Goal: Task Accomplishment & Management: Manage account settings

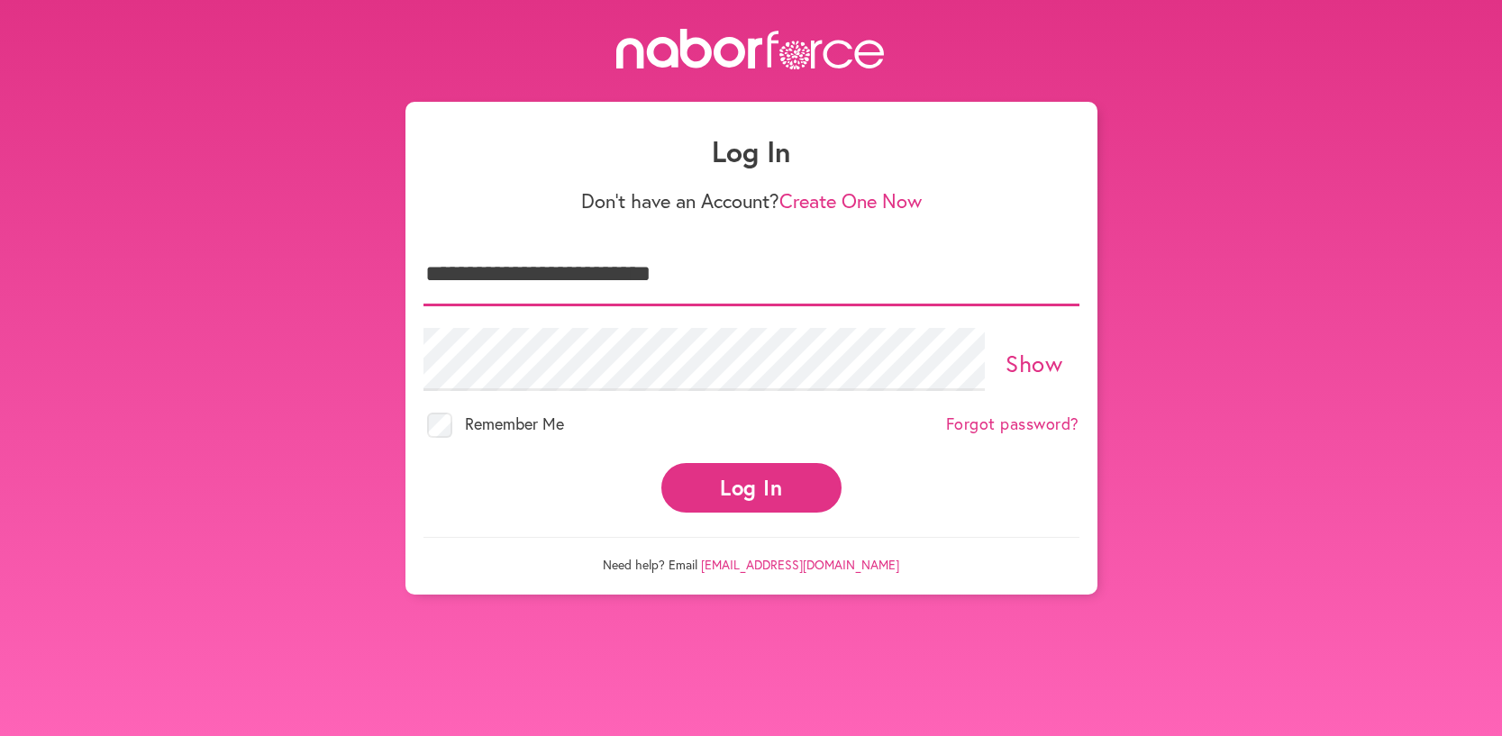
scroll to position [5, 2]
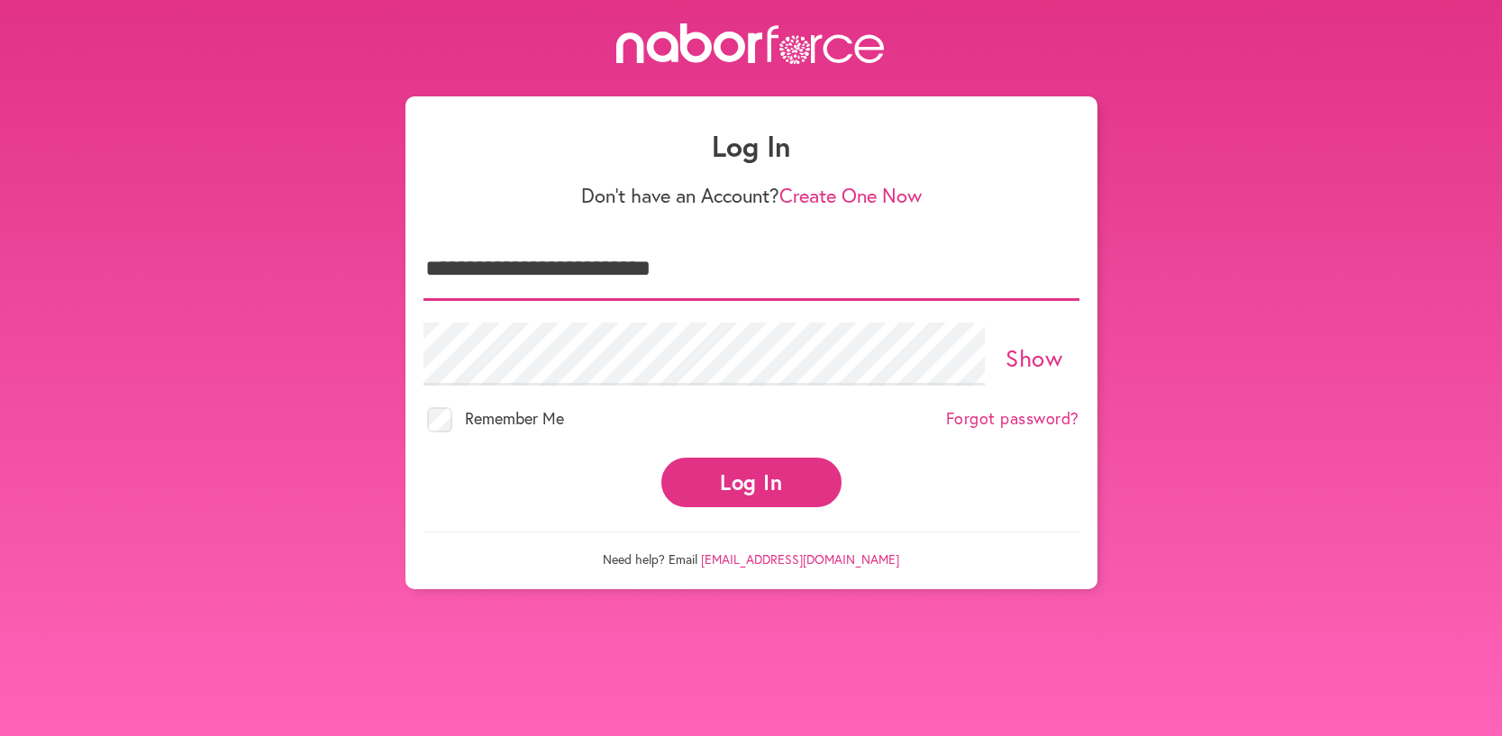
type input "**********"
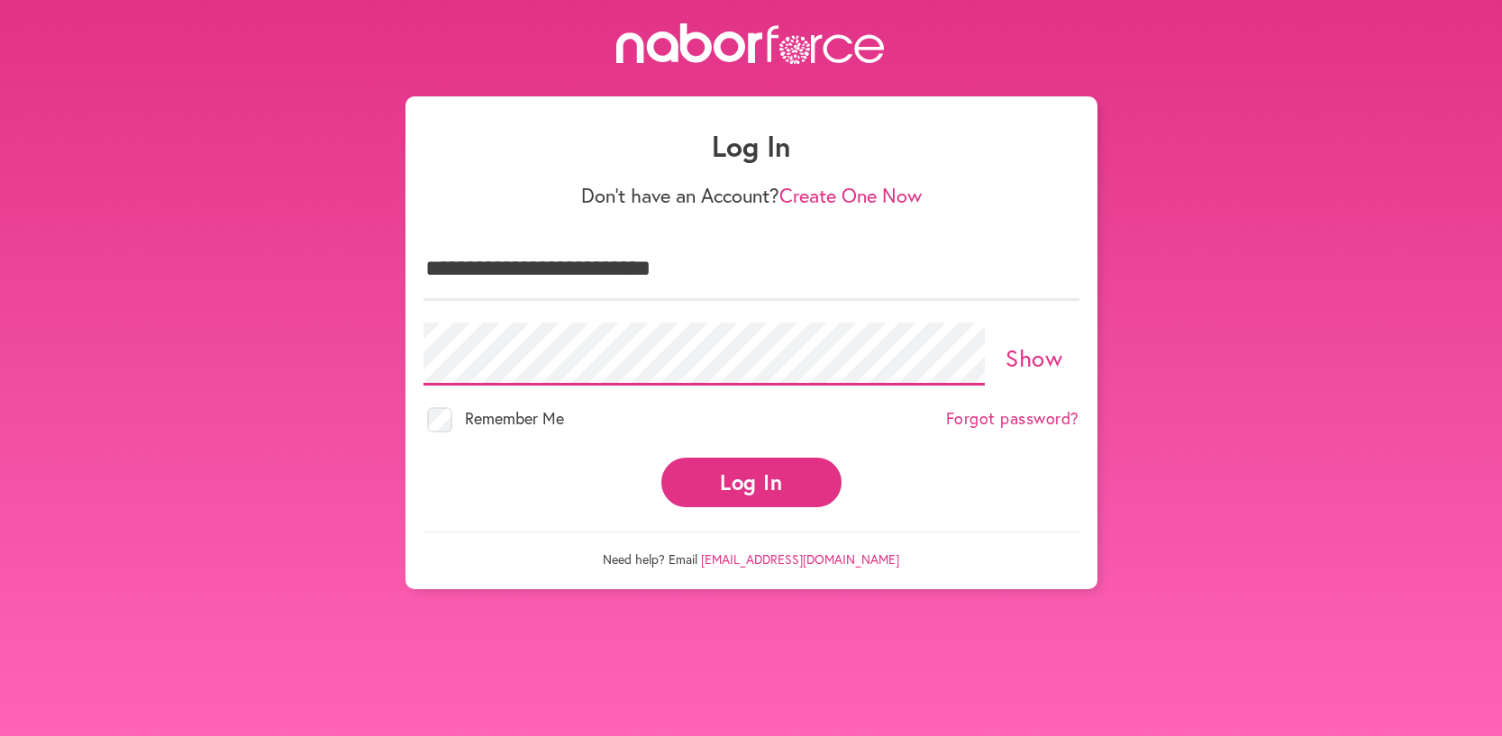
scroll to position [14, 0]
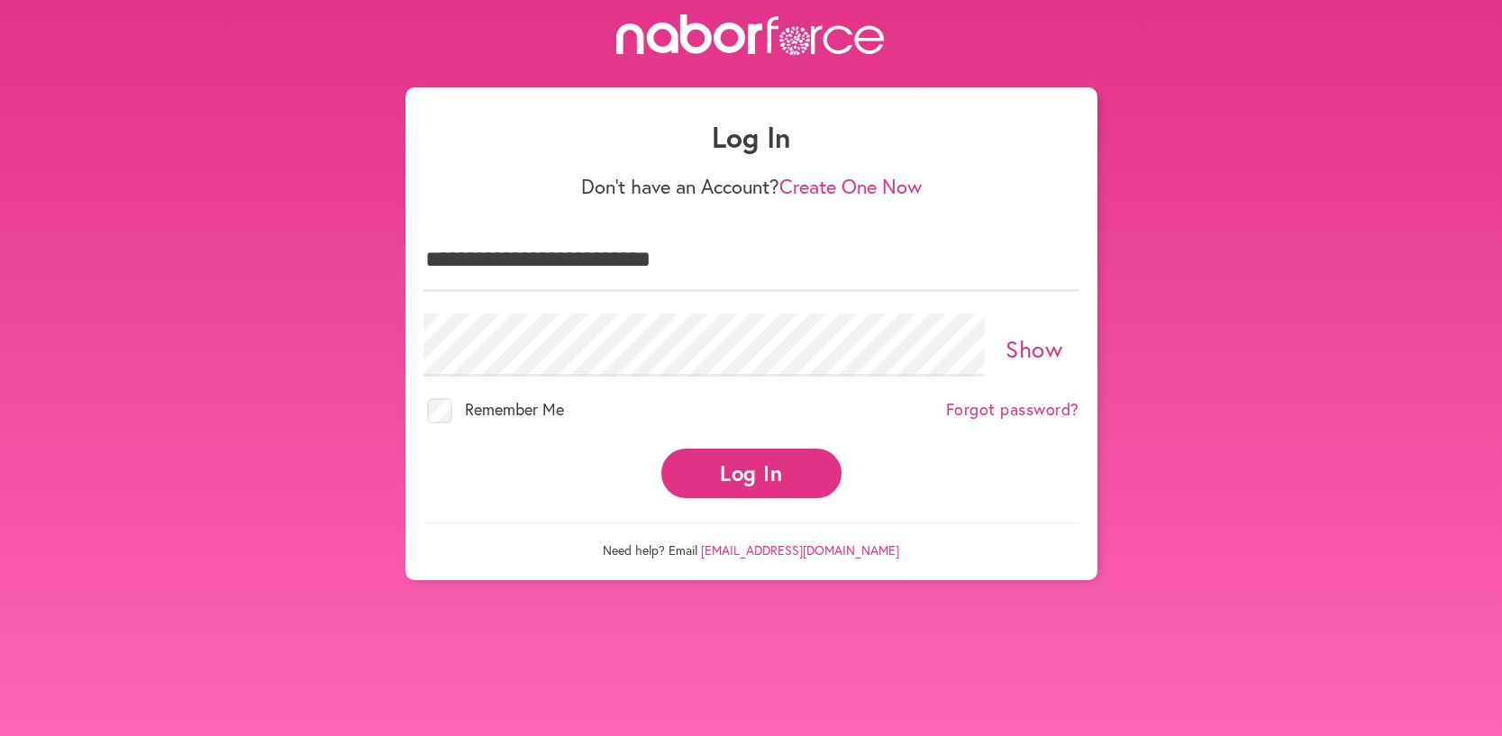
click at [1020, 350] on link "Show" at bounding box center [1034, 348] width 57 height 31
click at [750, 480] on button "Log In" at bounding box center [751, 474] width 180 height 50
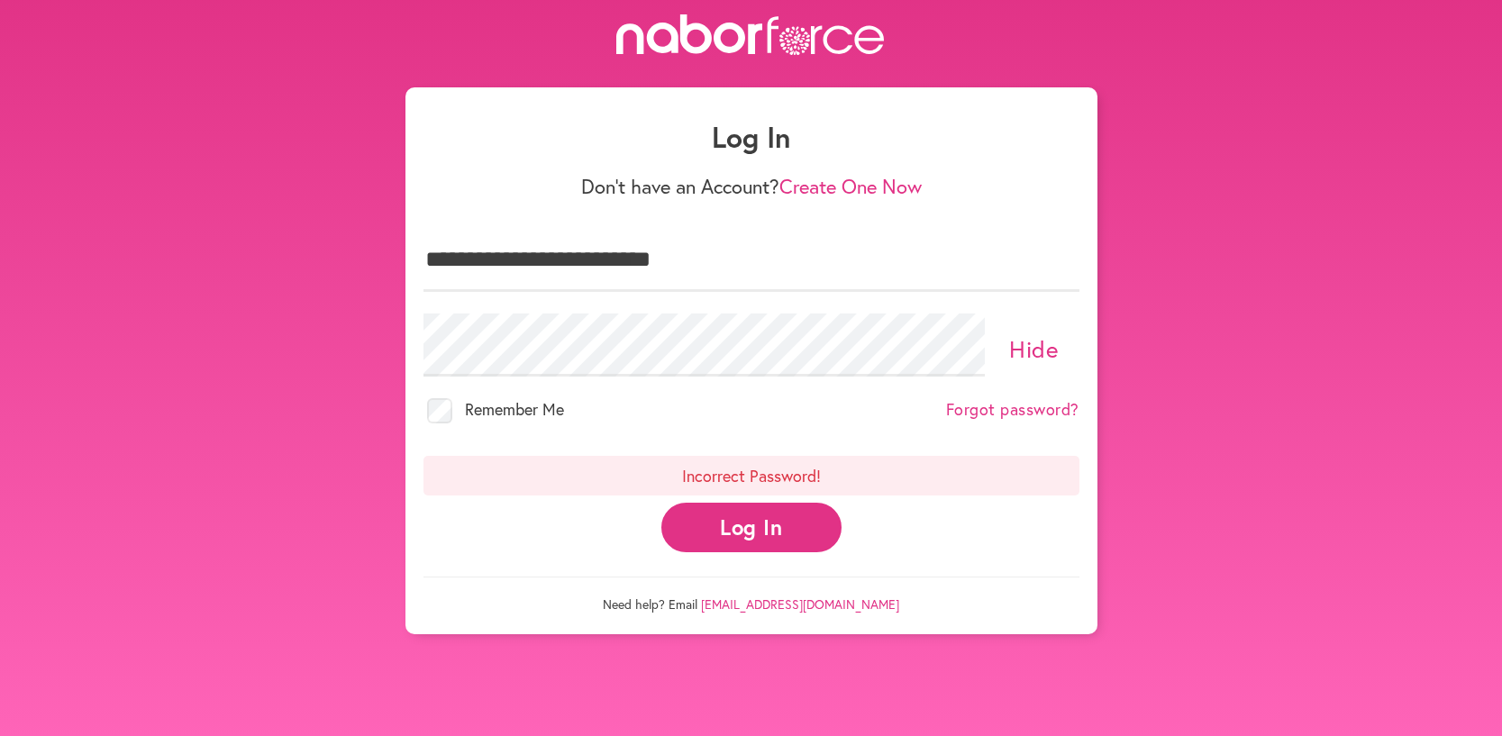
click at [744, 529] on button "Log In" at bounding box center [751, 528] width 180 height 50
click at [742, 527] on button "Log In" at bounding box center [751, 528] width 180 height 50
click at [760, 524] on button "Log In" at bounding box center [751, 528] width 180 height 50
click at [748, 522] on button "Log In" at bounding box center [751, 528] width 180 height 50
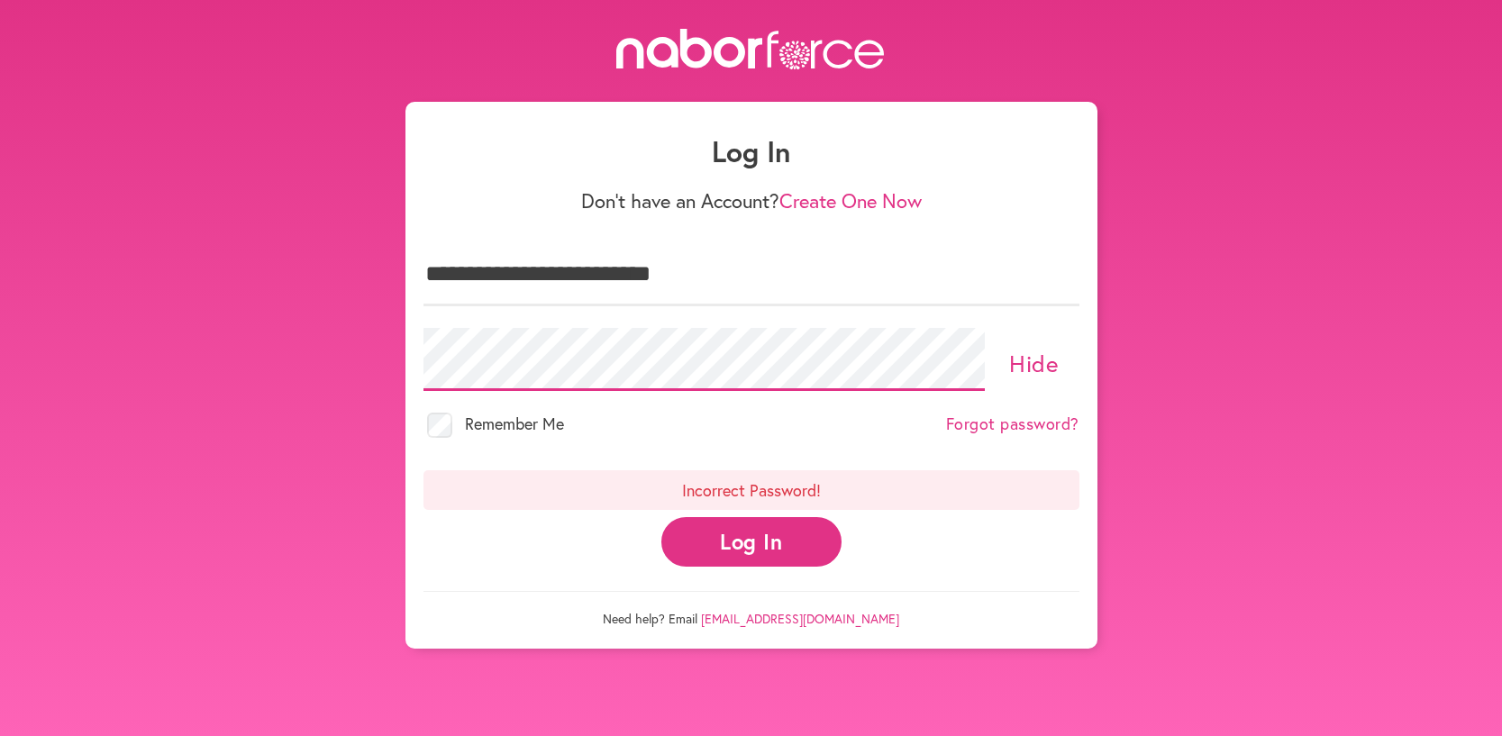
scroll to position [0, 0]
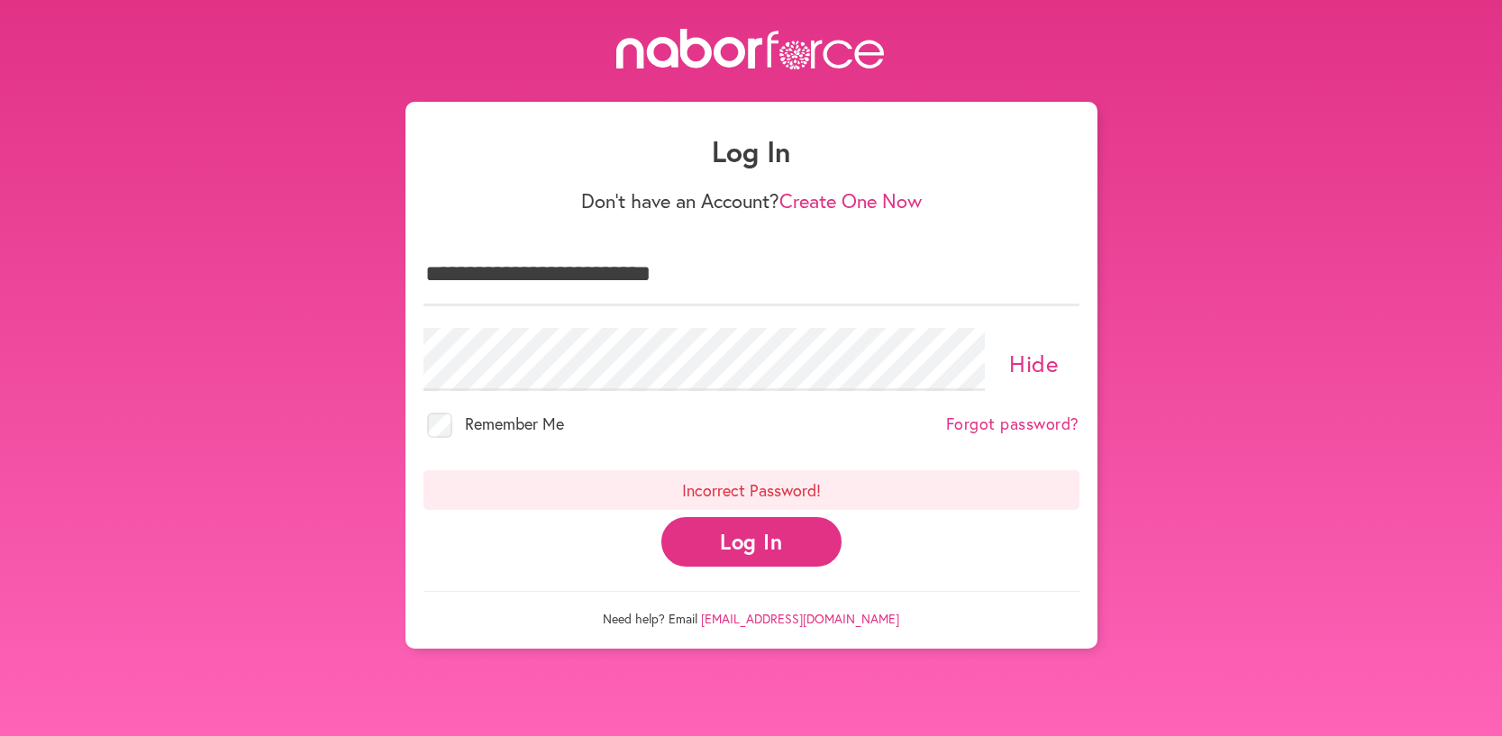
click at [740, 542] on button "Log In" at bounding box center [751, 542] width 180 height 50
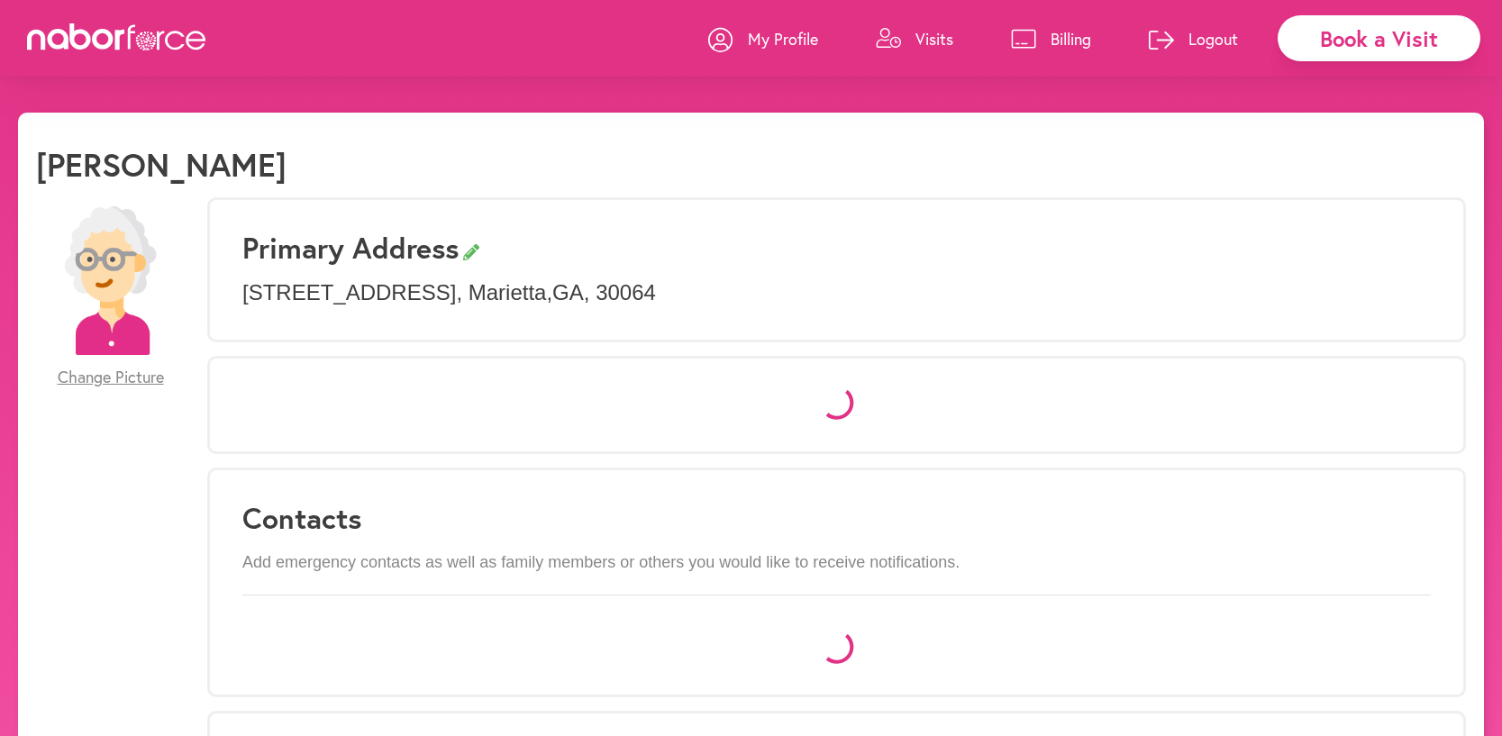
select select "*"
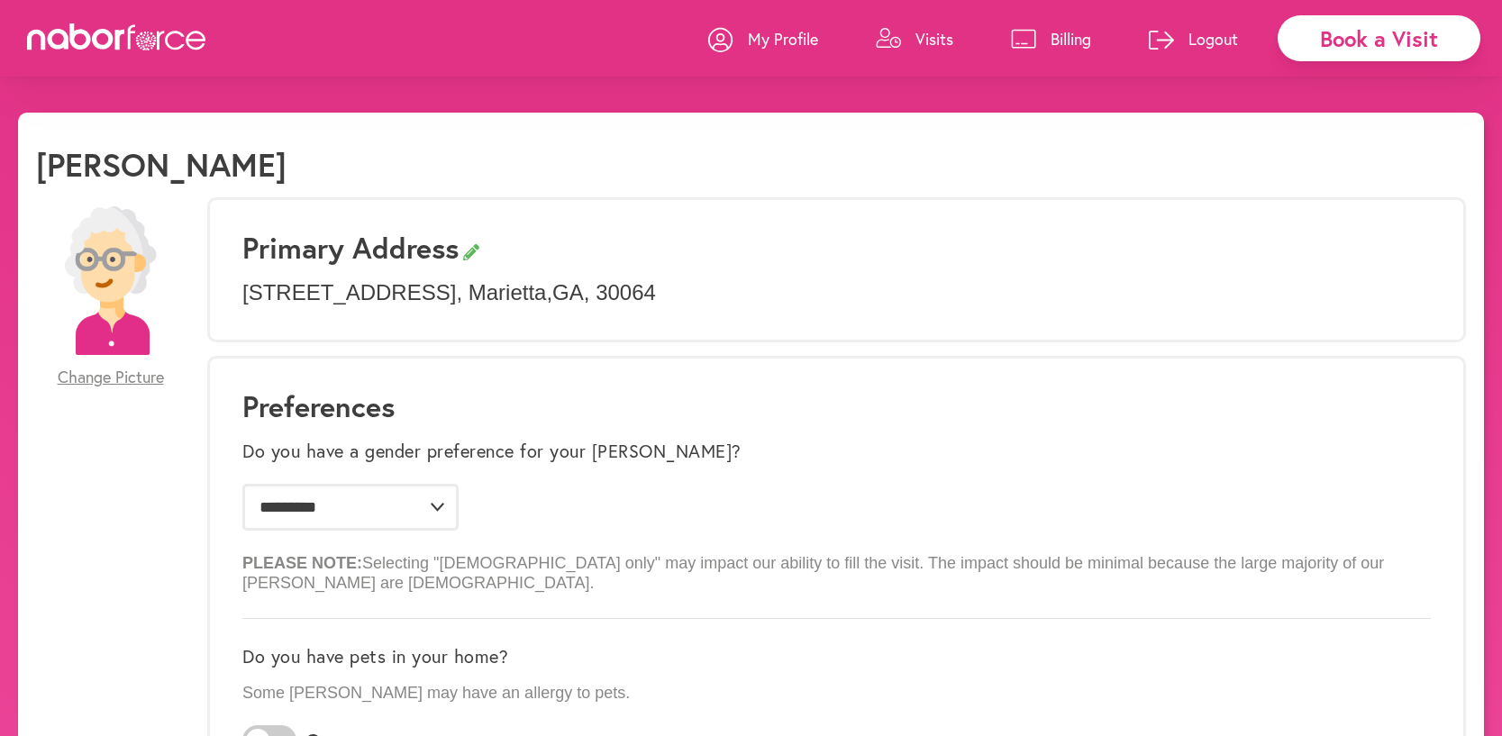
click at [907, 36] on link "Visits" at bounding box center [914, 39] width 77 height 54
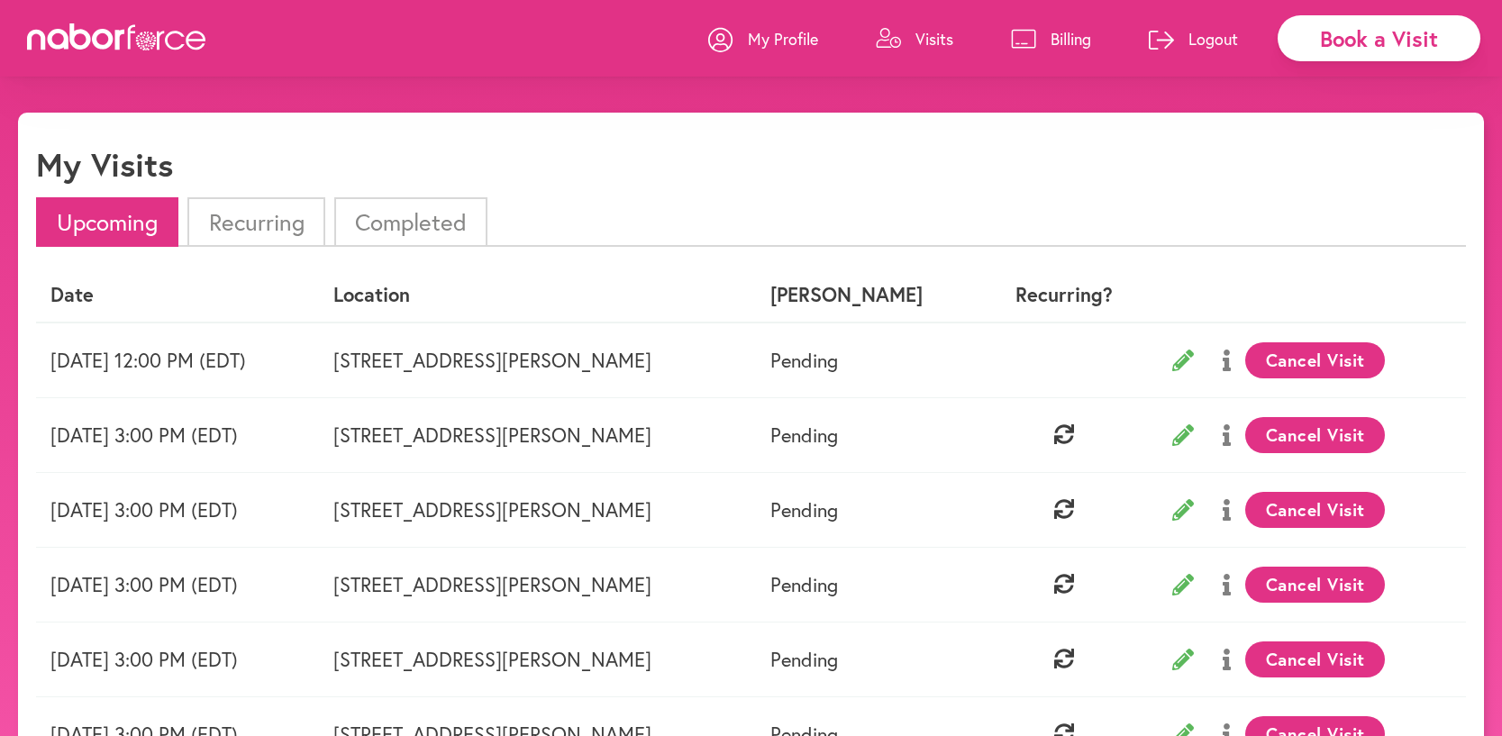
click at [1175, 583] on icon at bounding box center [1183, 585] width 22 height 22
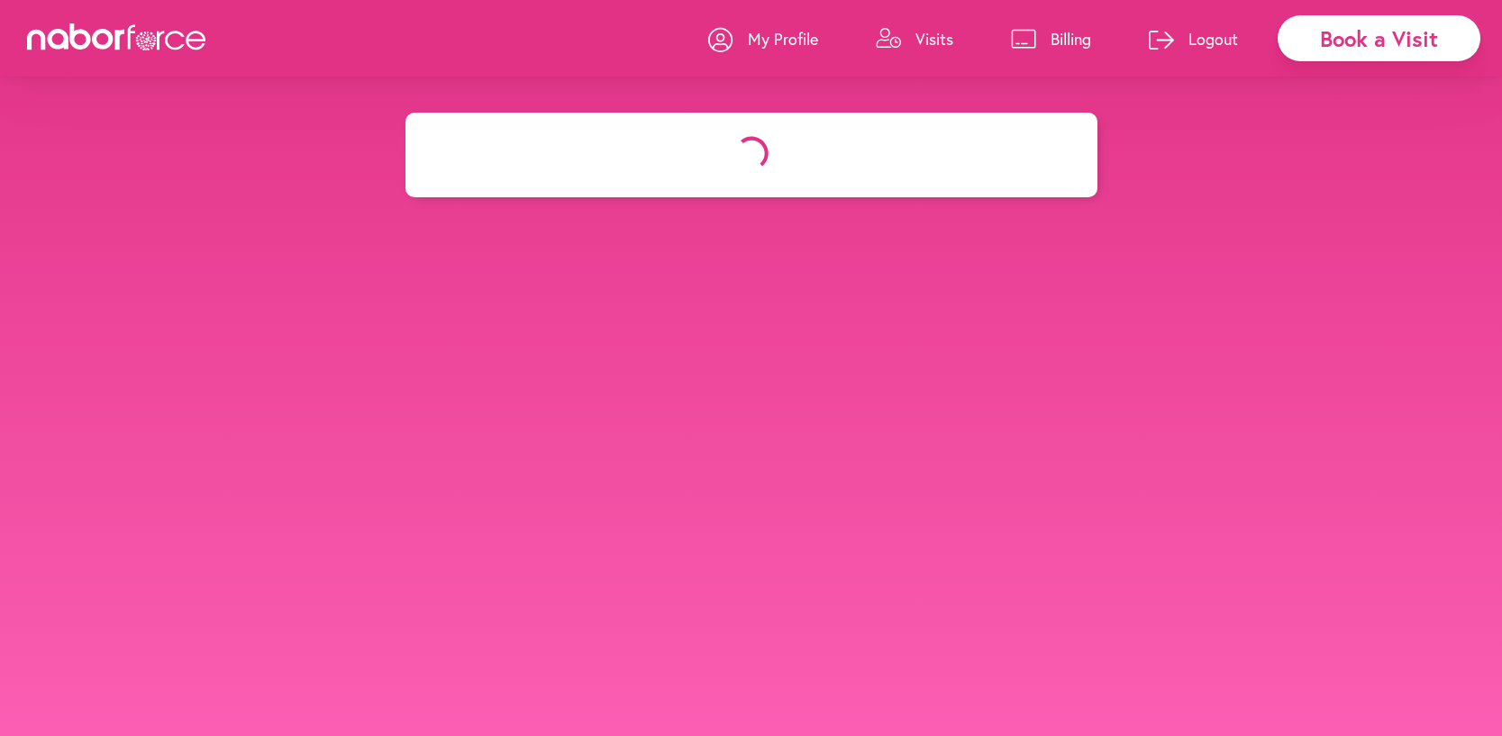
select select "*******"
select select "***"
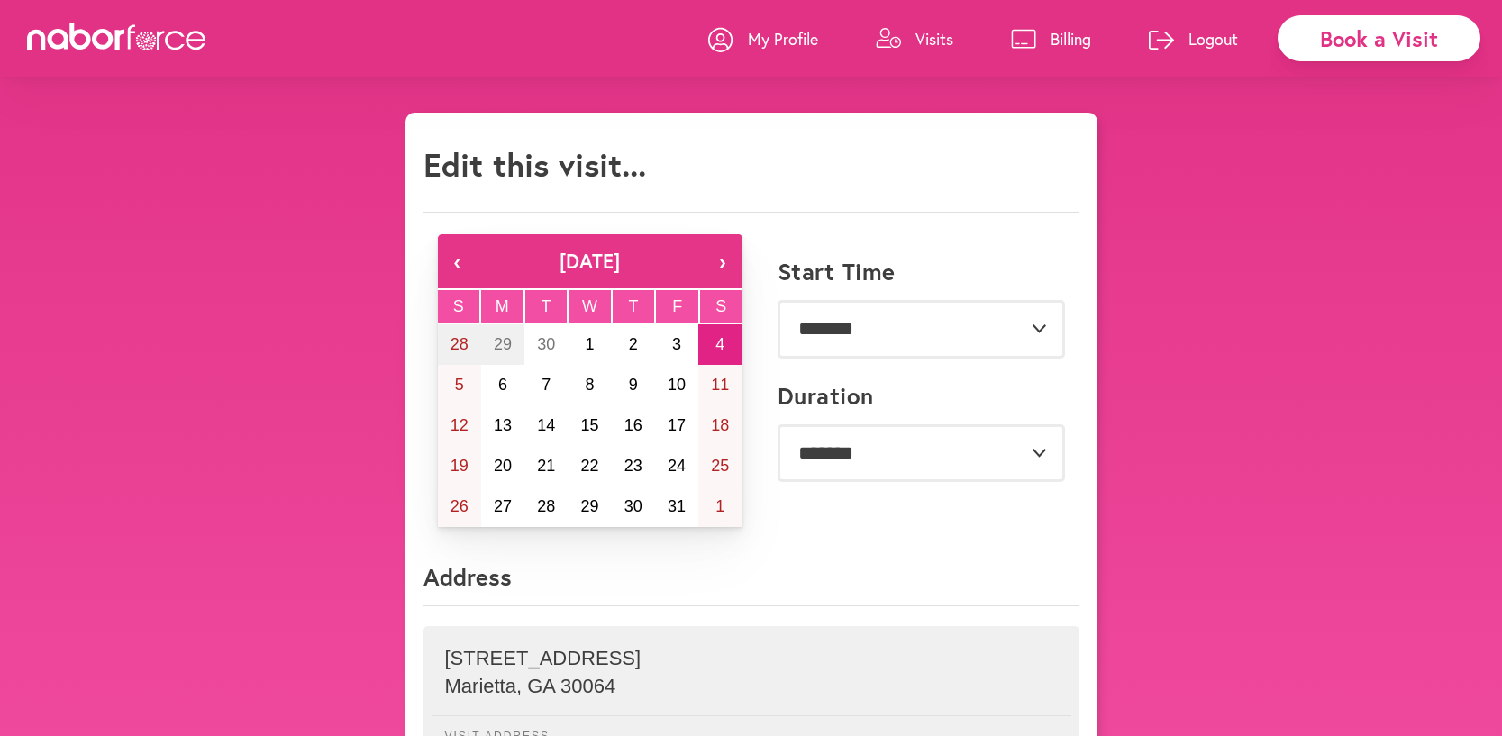
click at [918, 33] on p "Visits" at bounding box center [934, 39] width 38 height 22
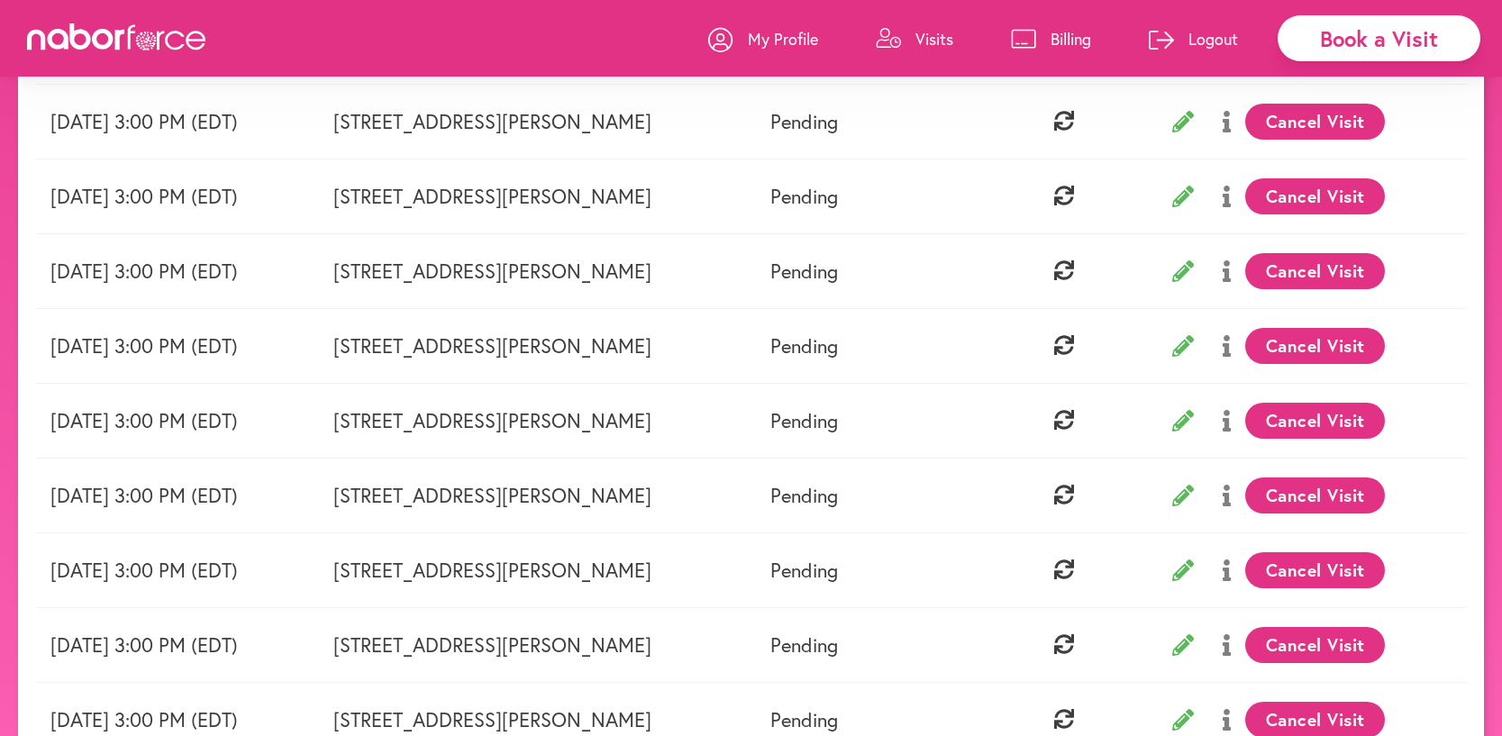
scroll to position [314, 0]
click at [1311, 269] on button "Cancel Visit" at bounding box center [1315, 270] width 140 height 36
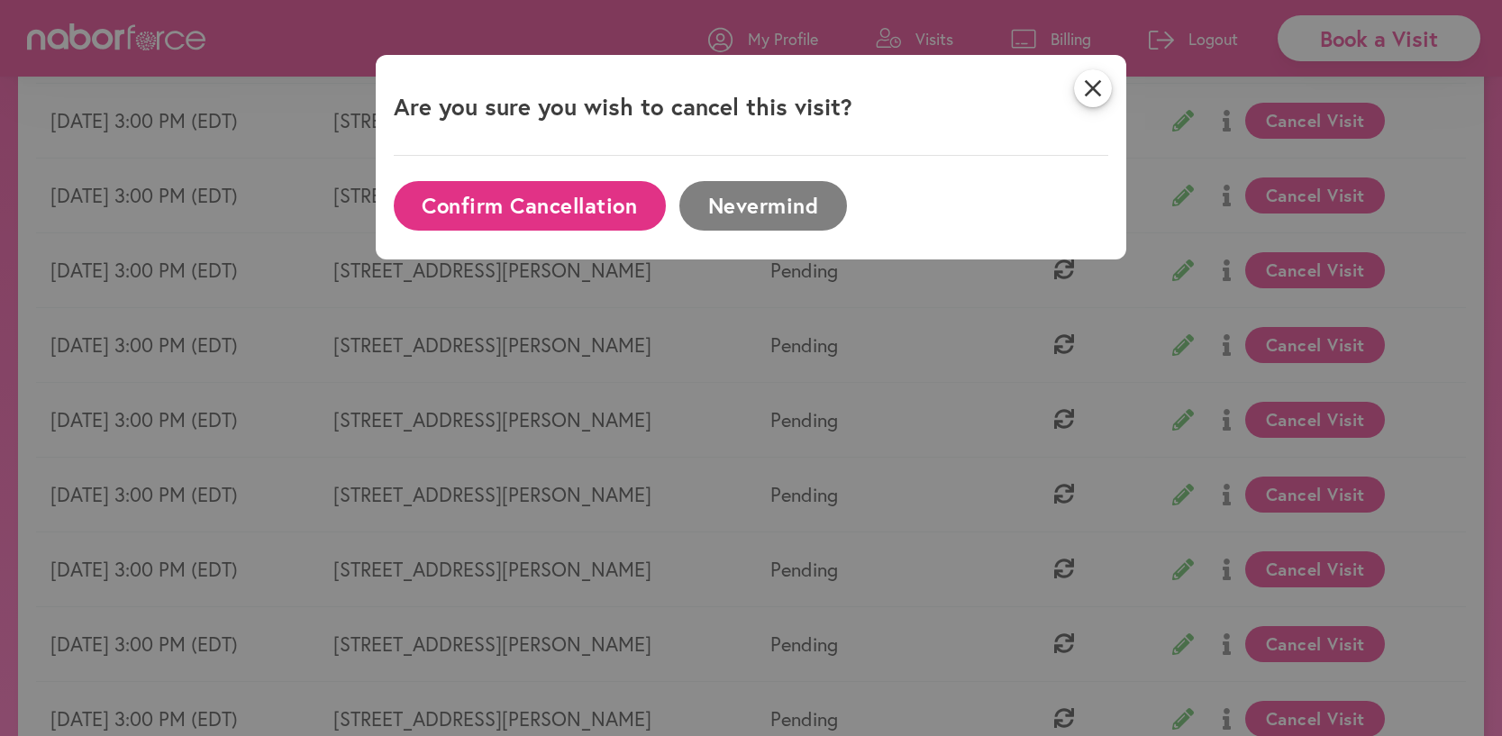
click at [551, 212] on button "Confirm Cancellation" at bounding box center [530, 206] width 272 height 50
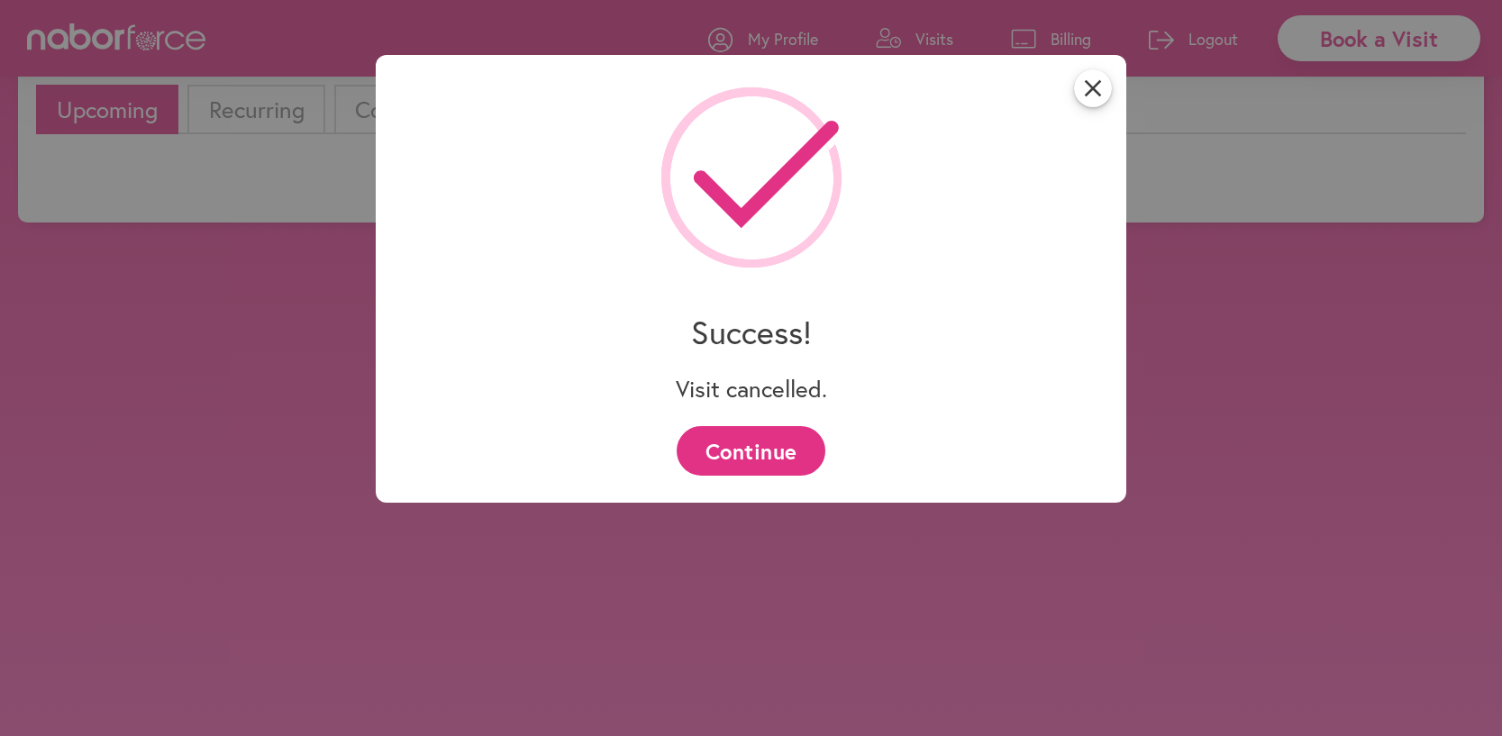
scroll to position [131, 0]
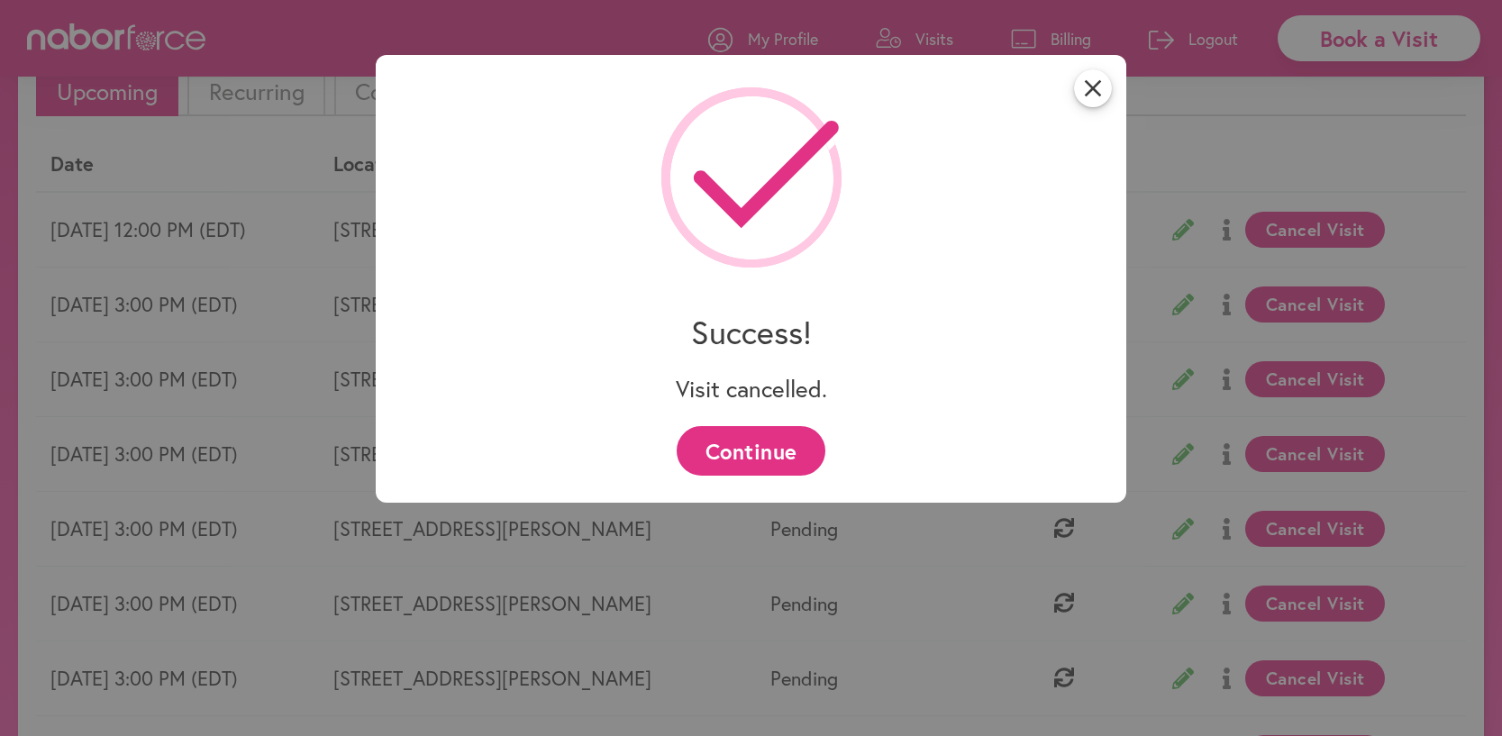
click at [1312, 454] on div "close Success! Visit cancelled. Continue" at bounding box center [751, 368] width 1502 height 736
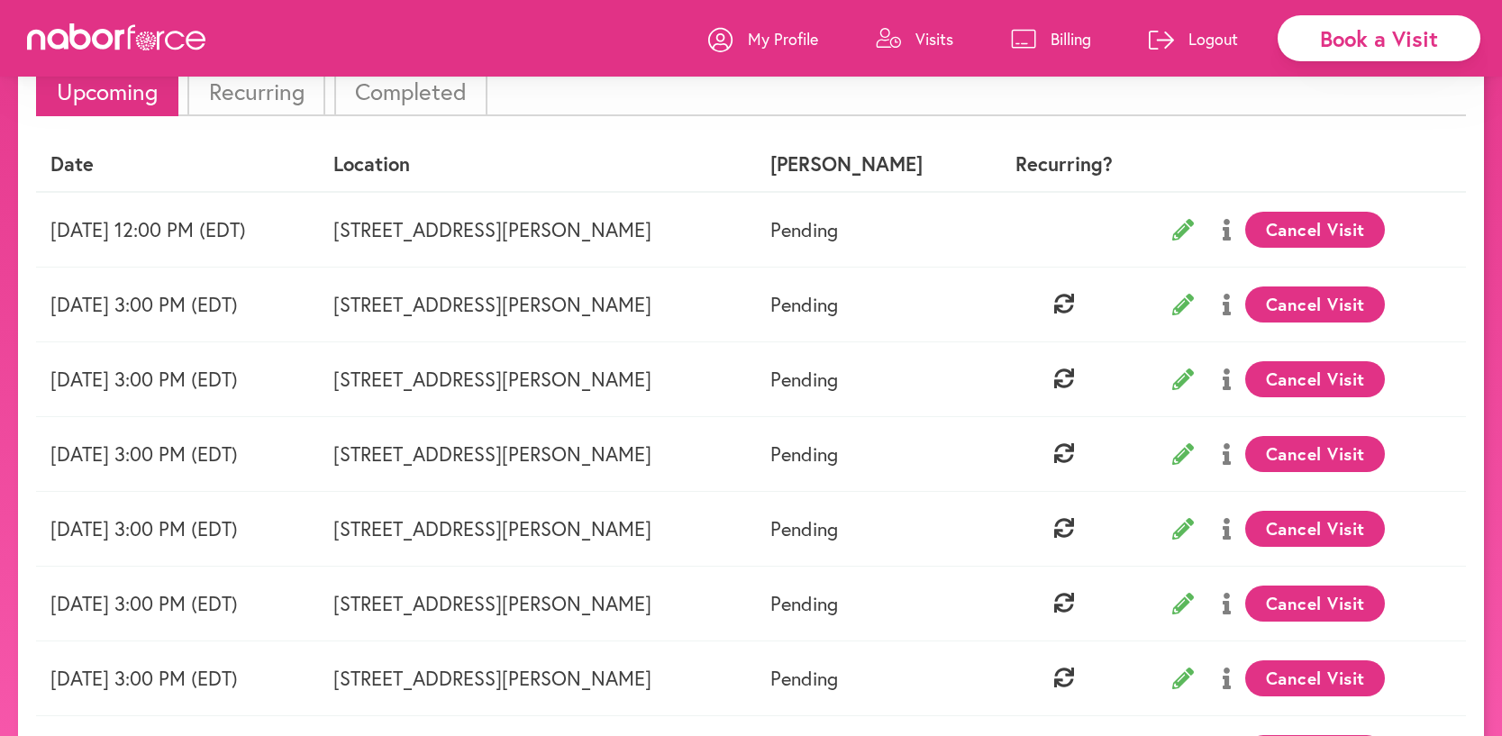
click at [1286, 449] on button "Cancel Visit" at bounding box center [1315, 454] width 140 height 36
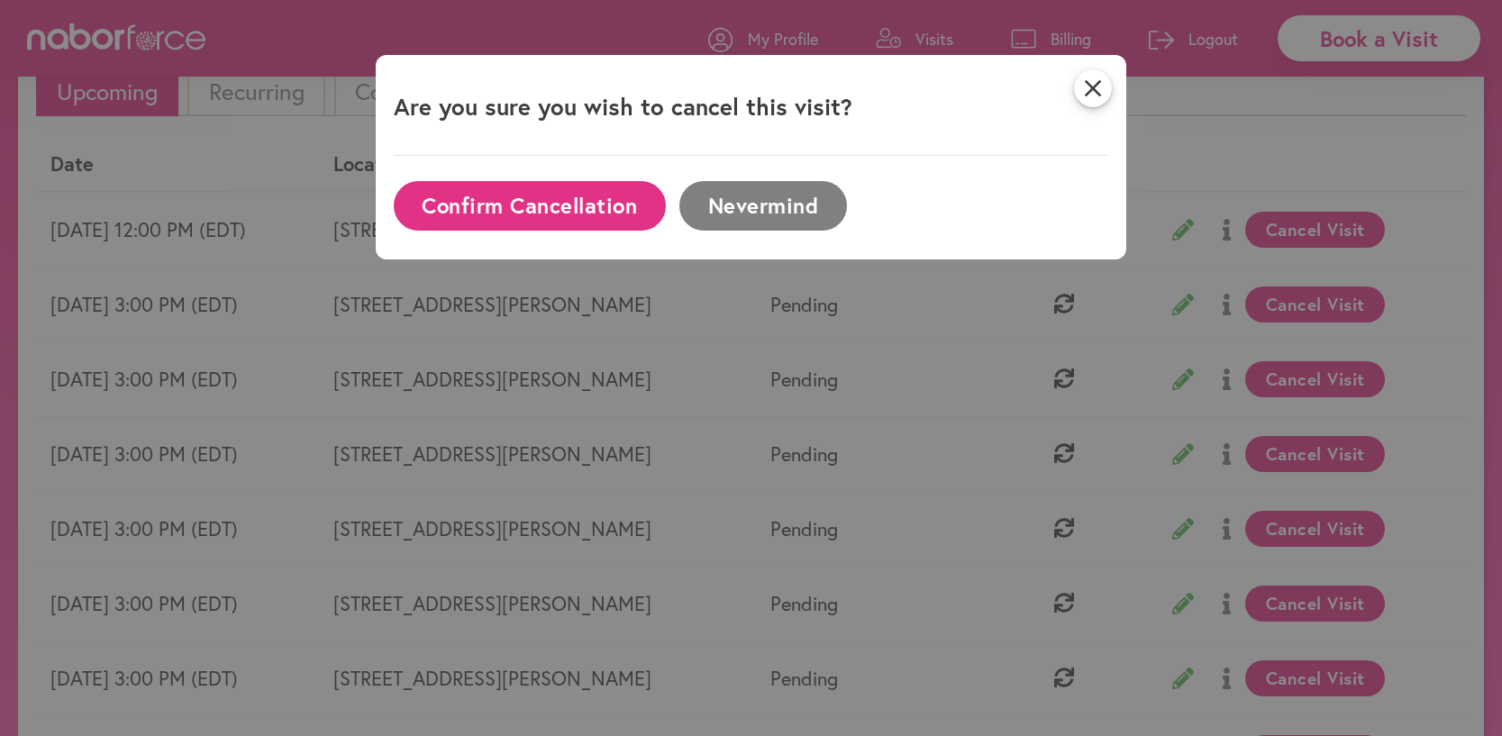
click at [546, 210] on button "Confirm Cancellation" at bounding box center [530, 206] width 272 height 50
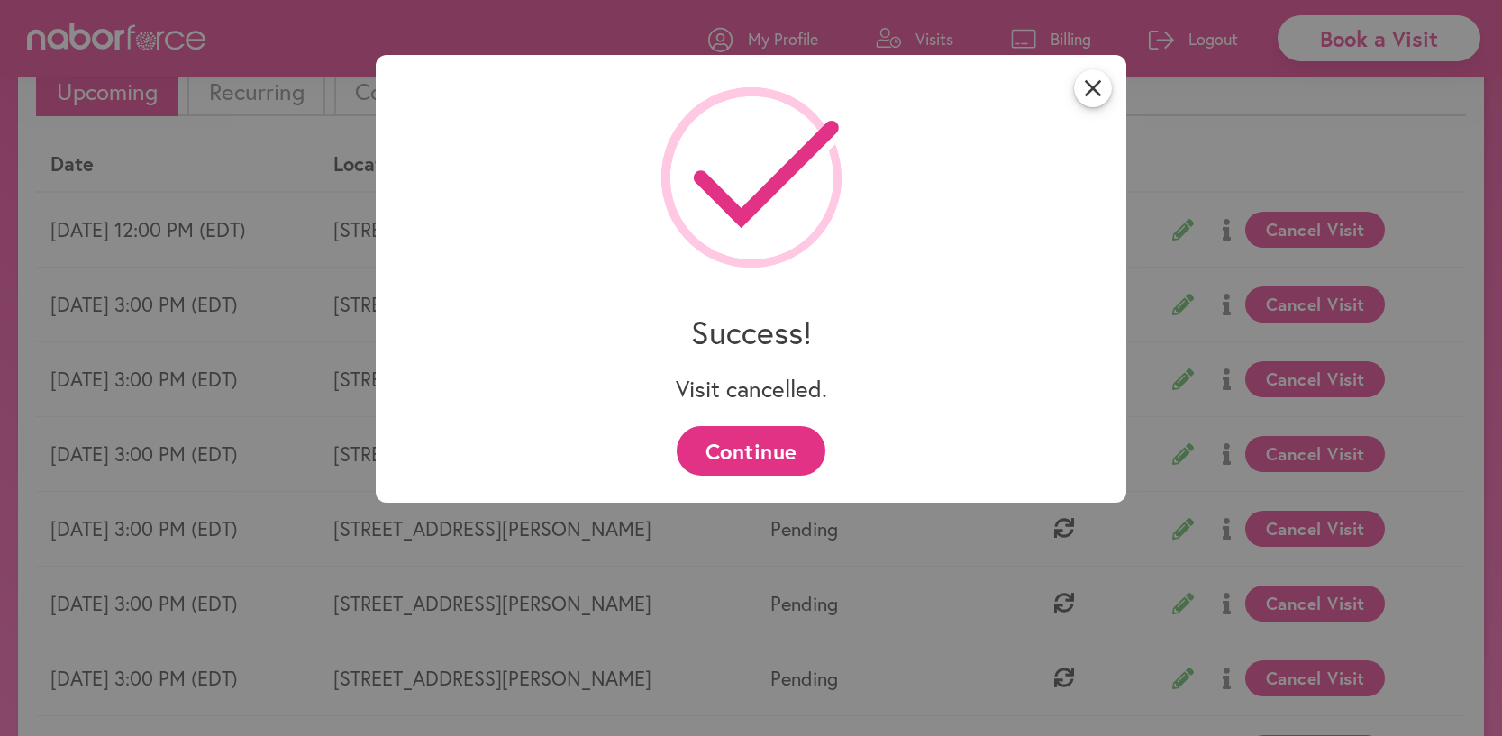
click at [1376, 30] on div "close Success! Visit cancelled. Continue" at bounding box center [751, 368] width 1502 height 736
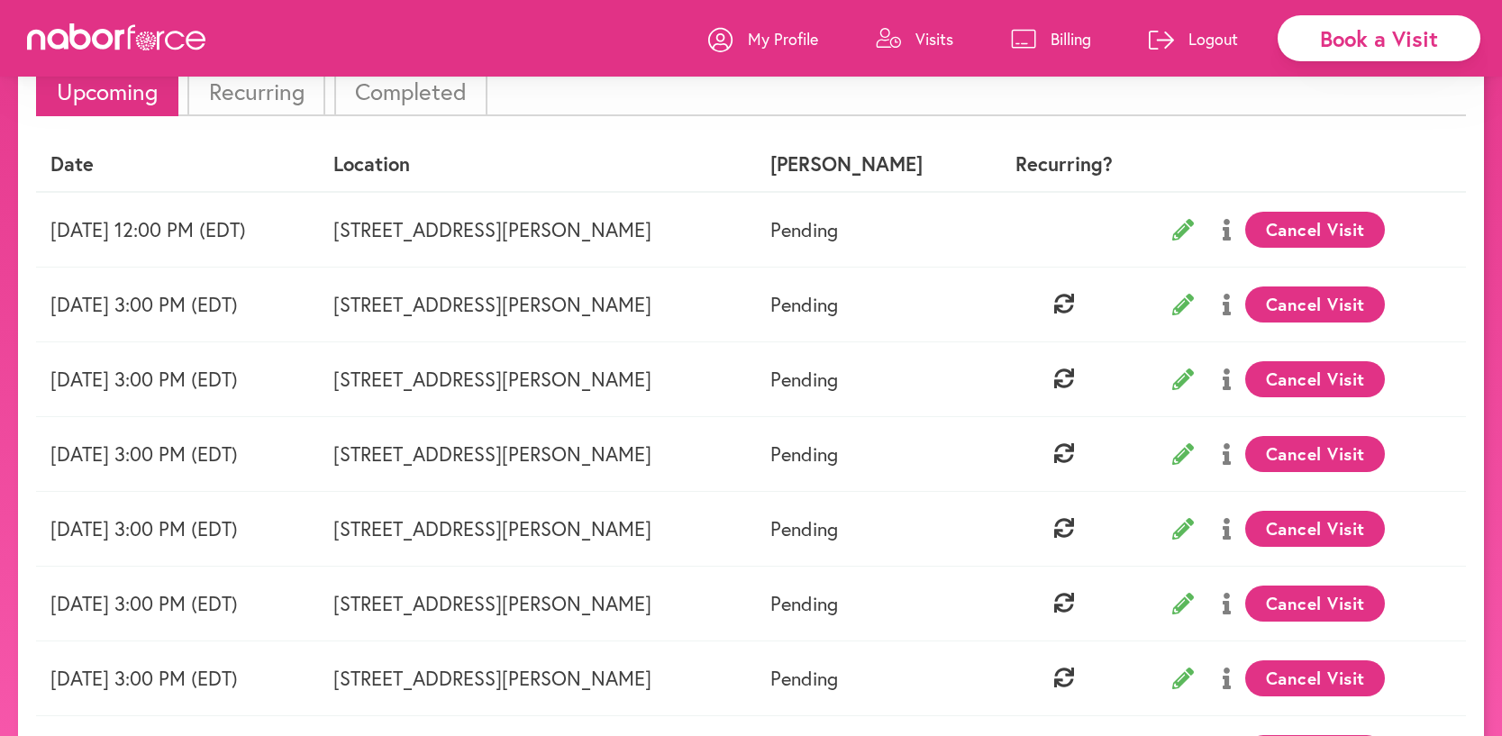
click at [1353, 40] on div "Book a Visit" at bounding box center [1379, 38] width 203 height 46
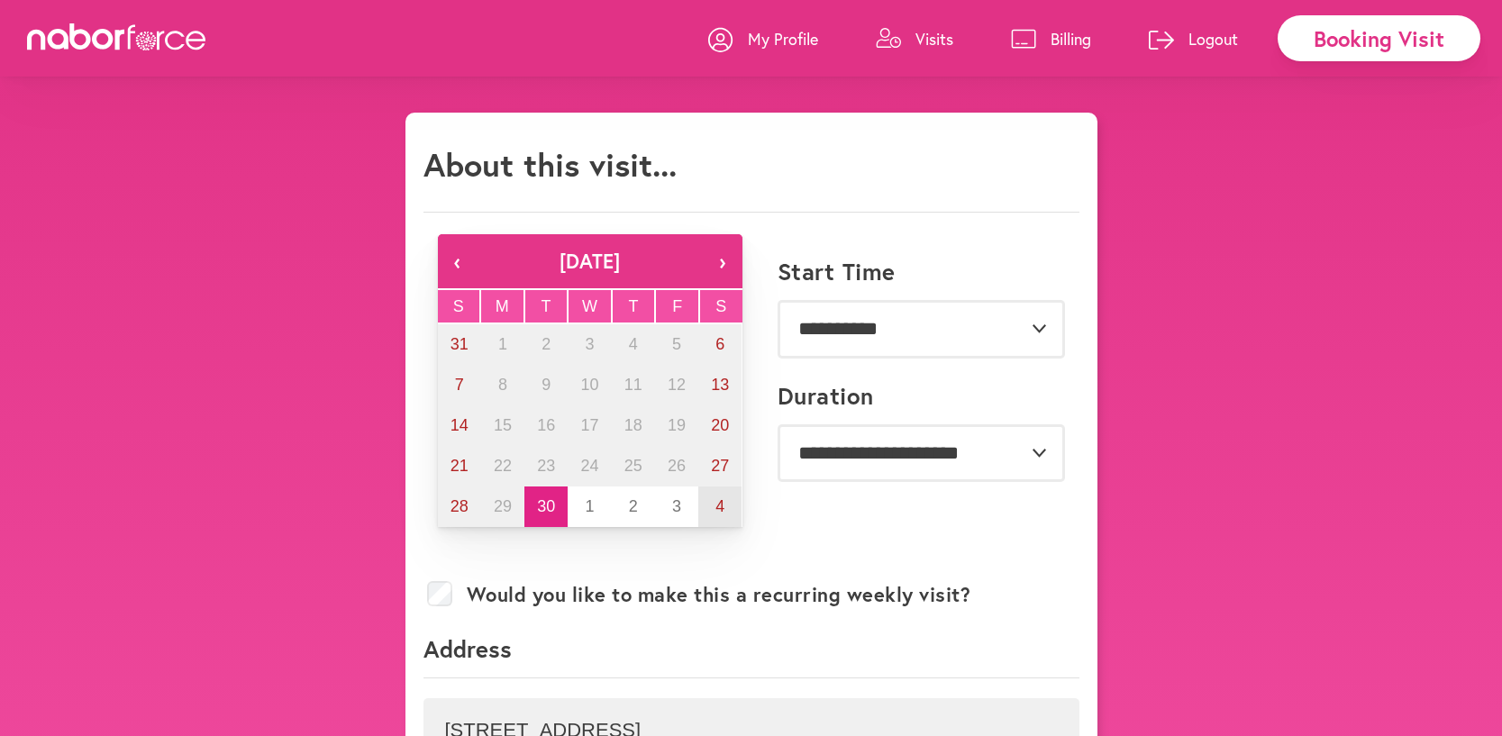
click at [716, 508] on abbr "4" at bounding box center [719, 506] width 9 height 18
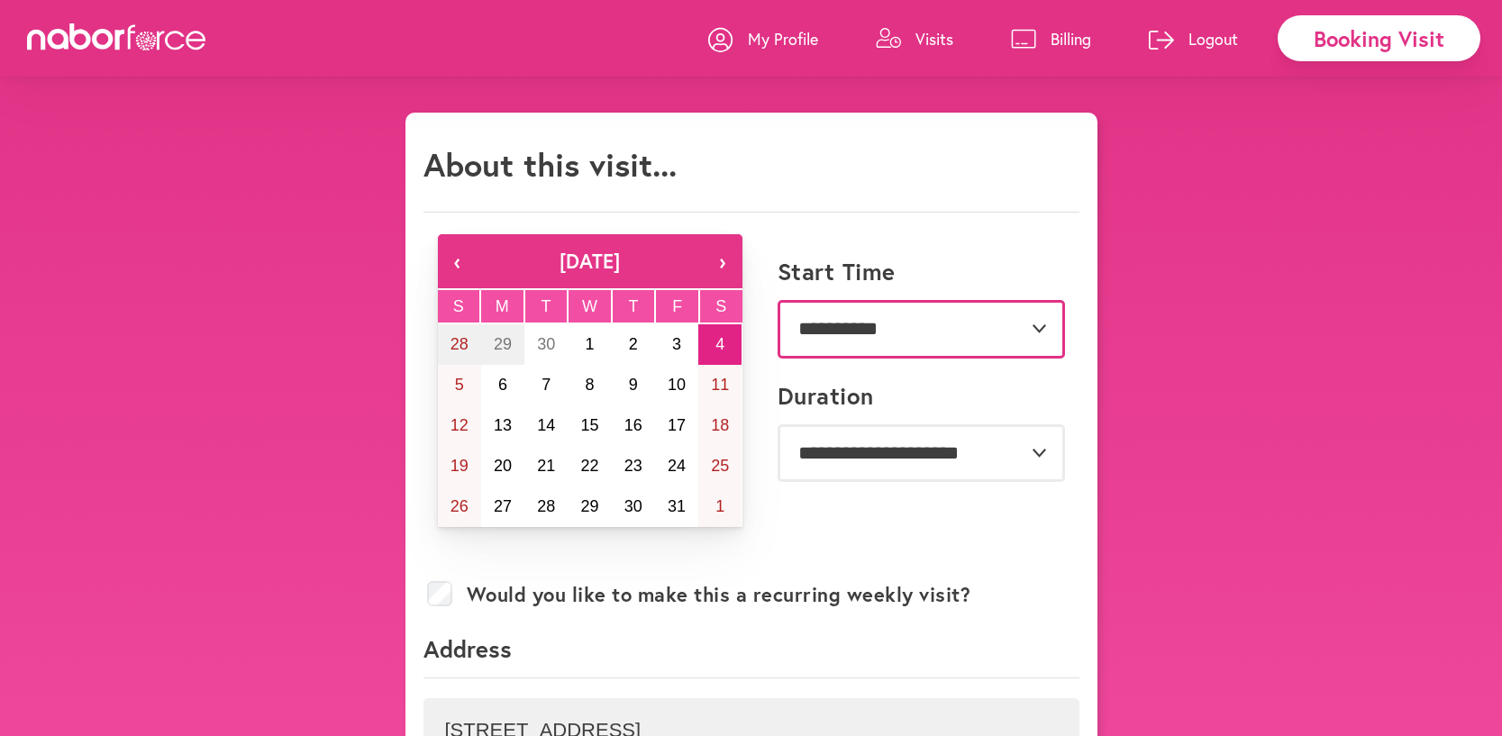
select select "*******"
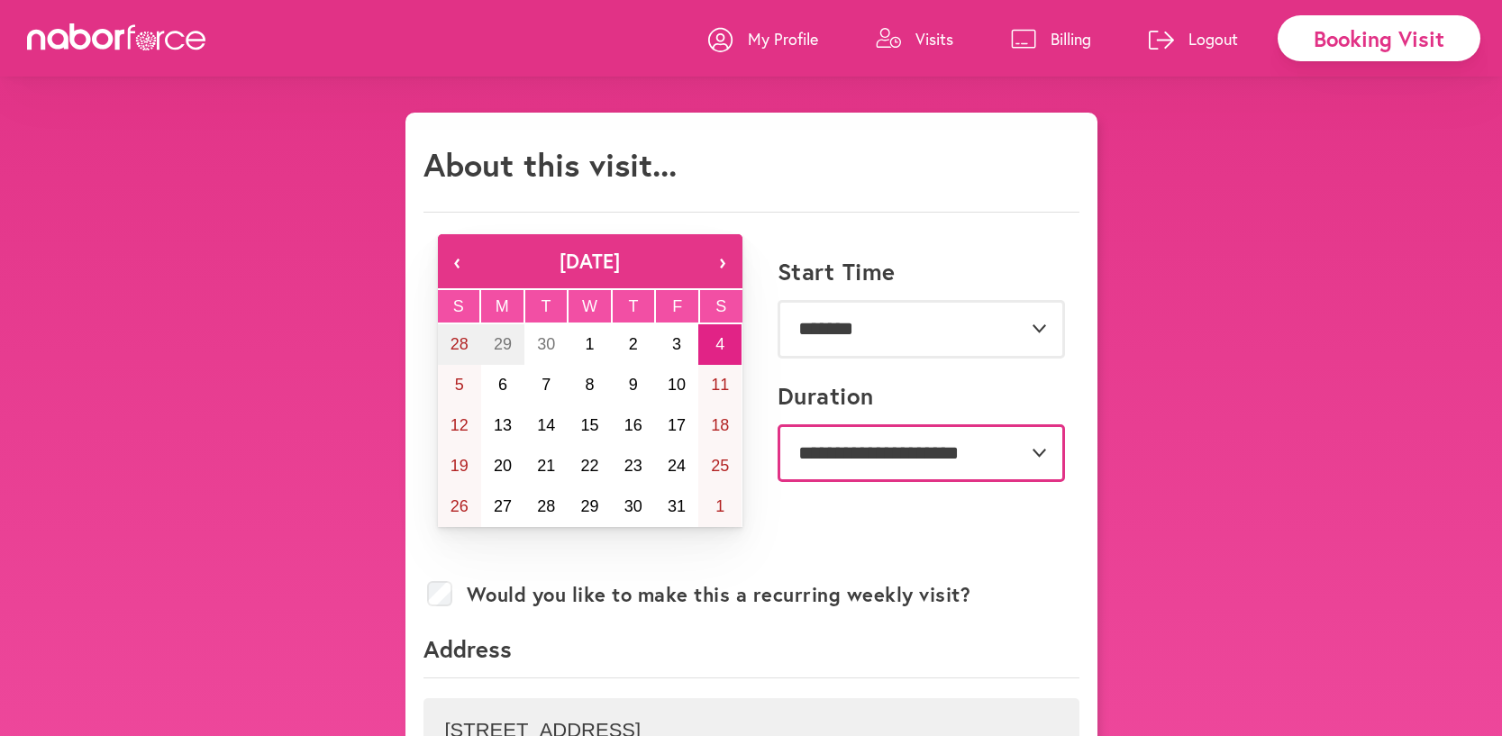
select select "***"
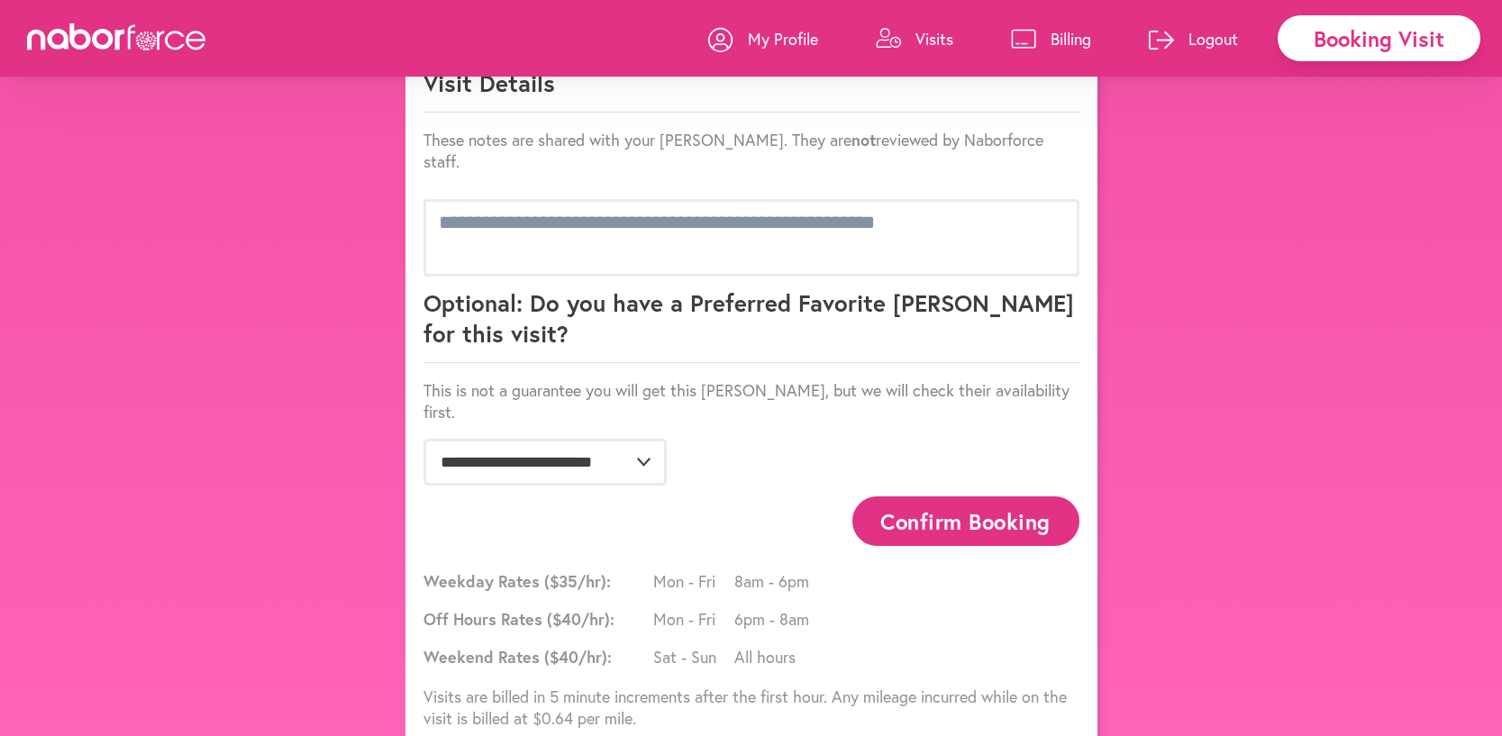
scroll to position [1162, 0]
select select "**********"
click at [940, 497] on button "Confirm Booking" at bounding box center [965, 522] width 227 height 50
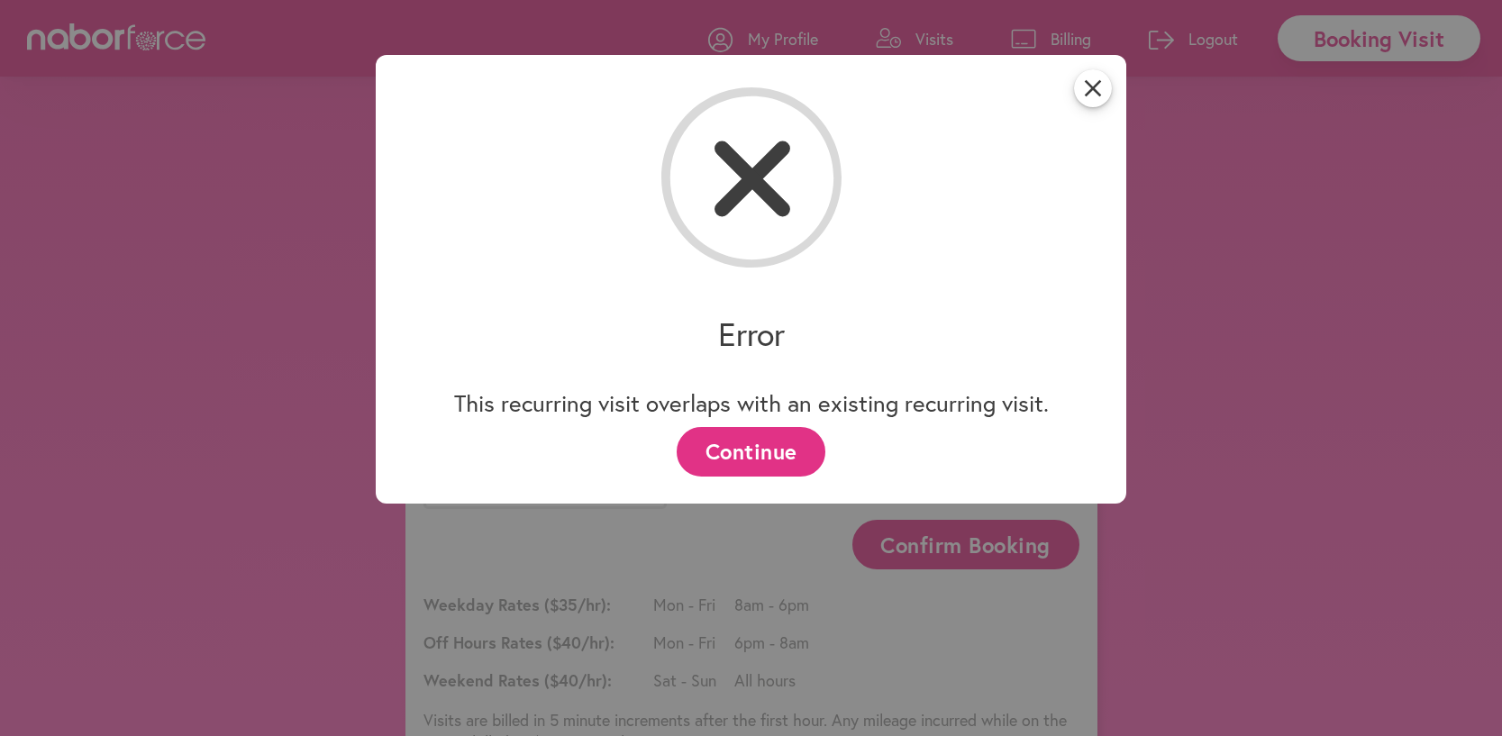
click at [760, 451] on button "Continue" at bounding box center [751, 452] width 149 height 50
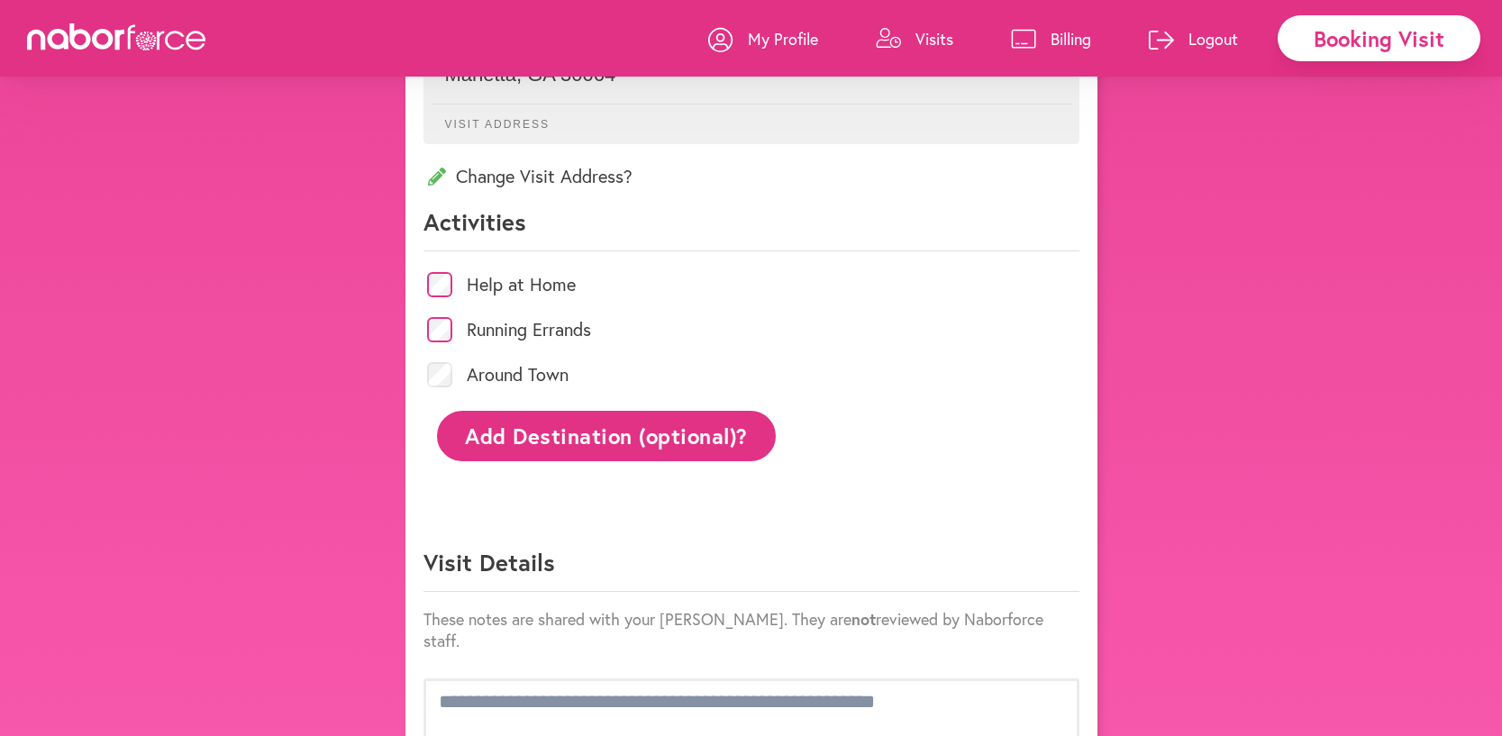
scroll to position [663, 0]
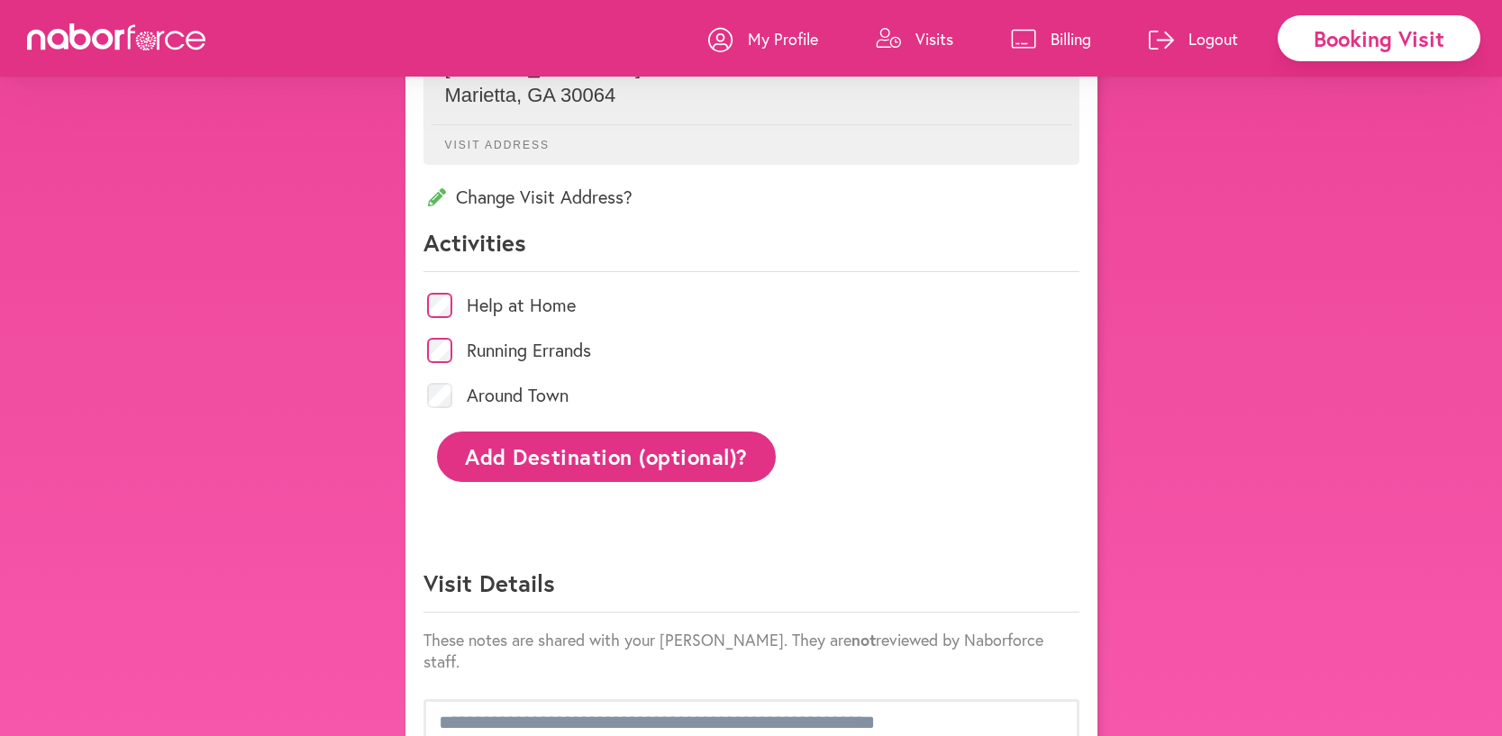
click at [927, 35] on p "Visits" at bounding box center [934, 39] width 38 height 22
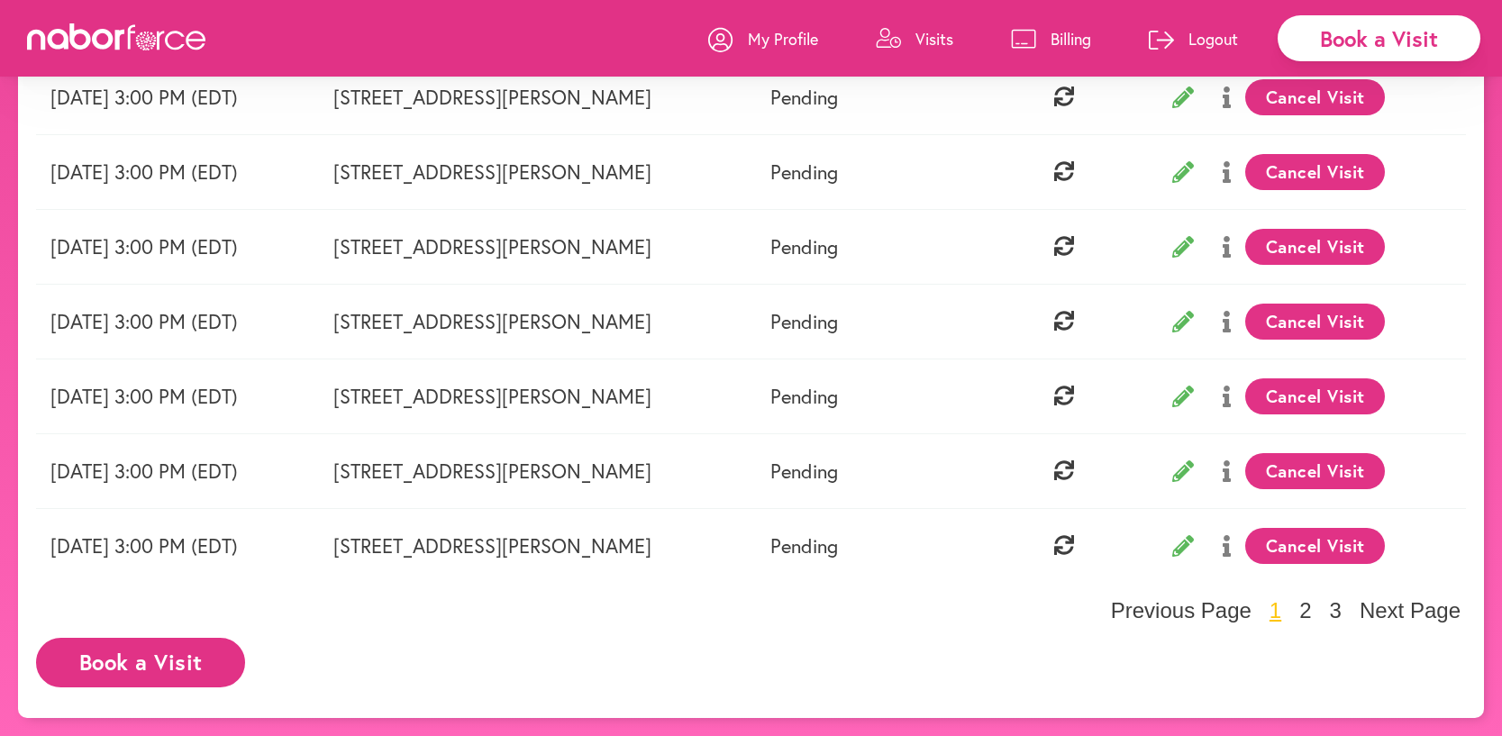
scroll to position [489, 0]
click at [1174, 396] on icon at bounding box center [1183, 397] width 22 height 22
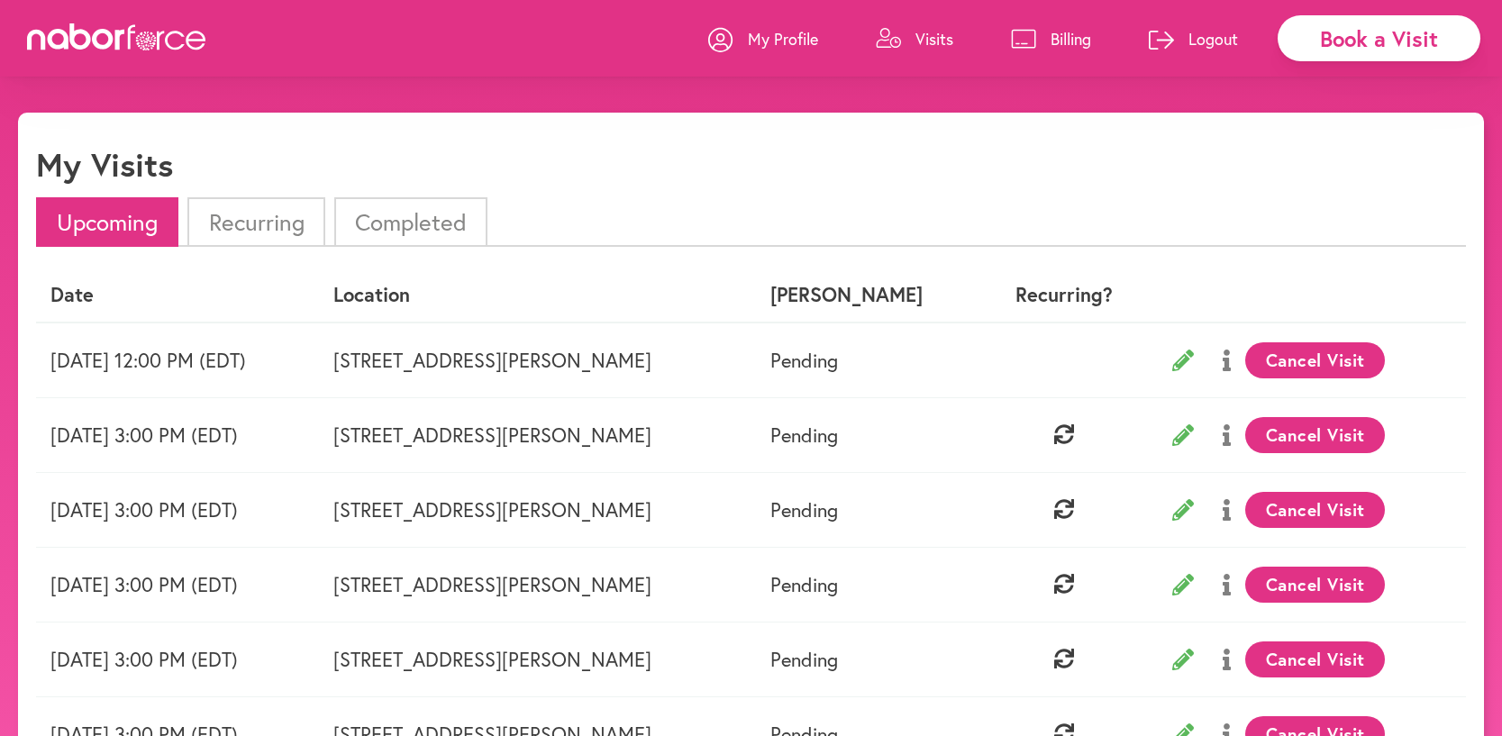
select select "*******"
select select "***"
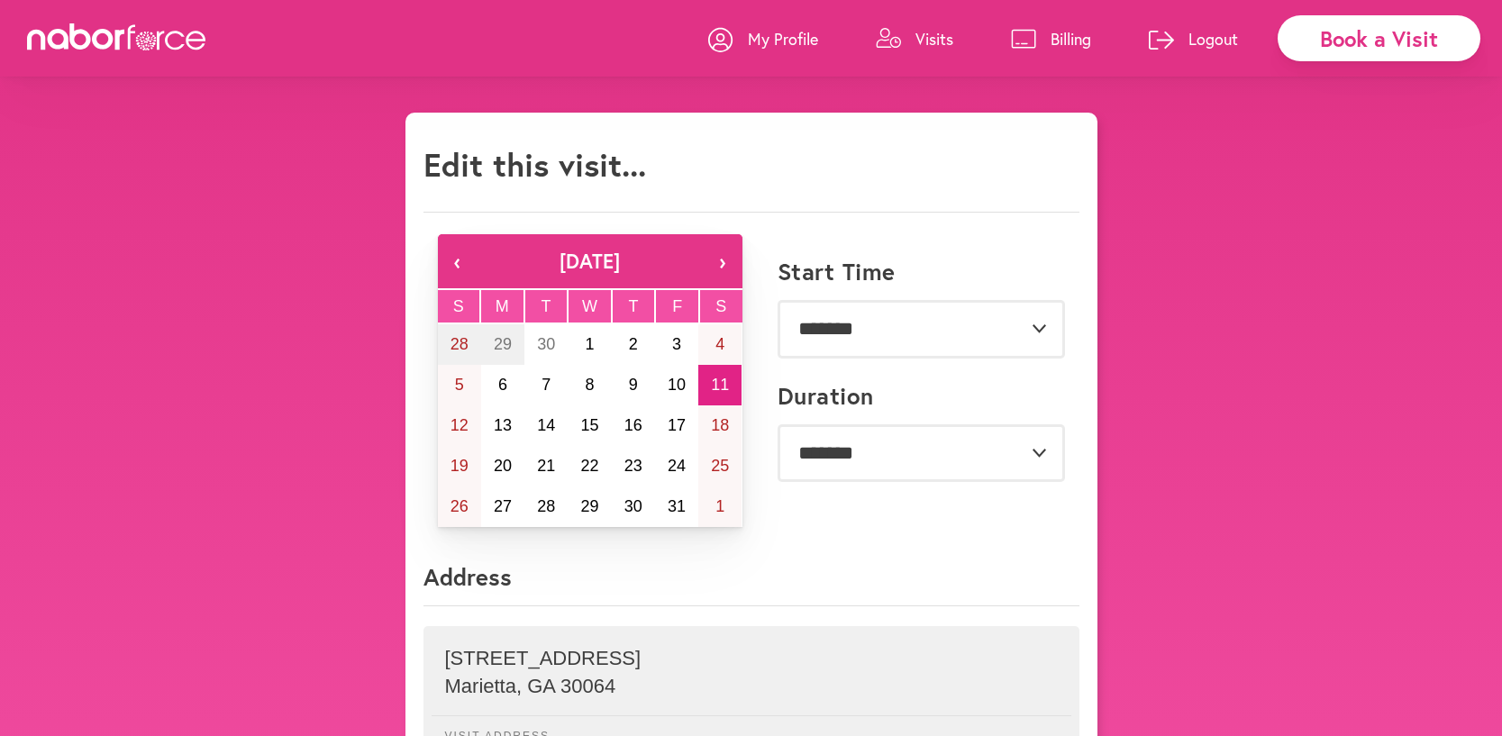
click at [933, 36] on p "Visits" at bounding box center [934, 39] width 38 height 22
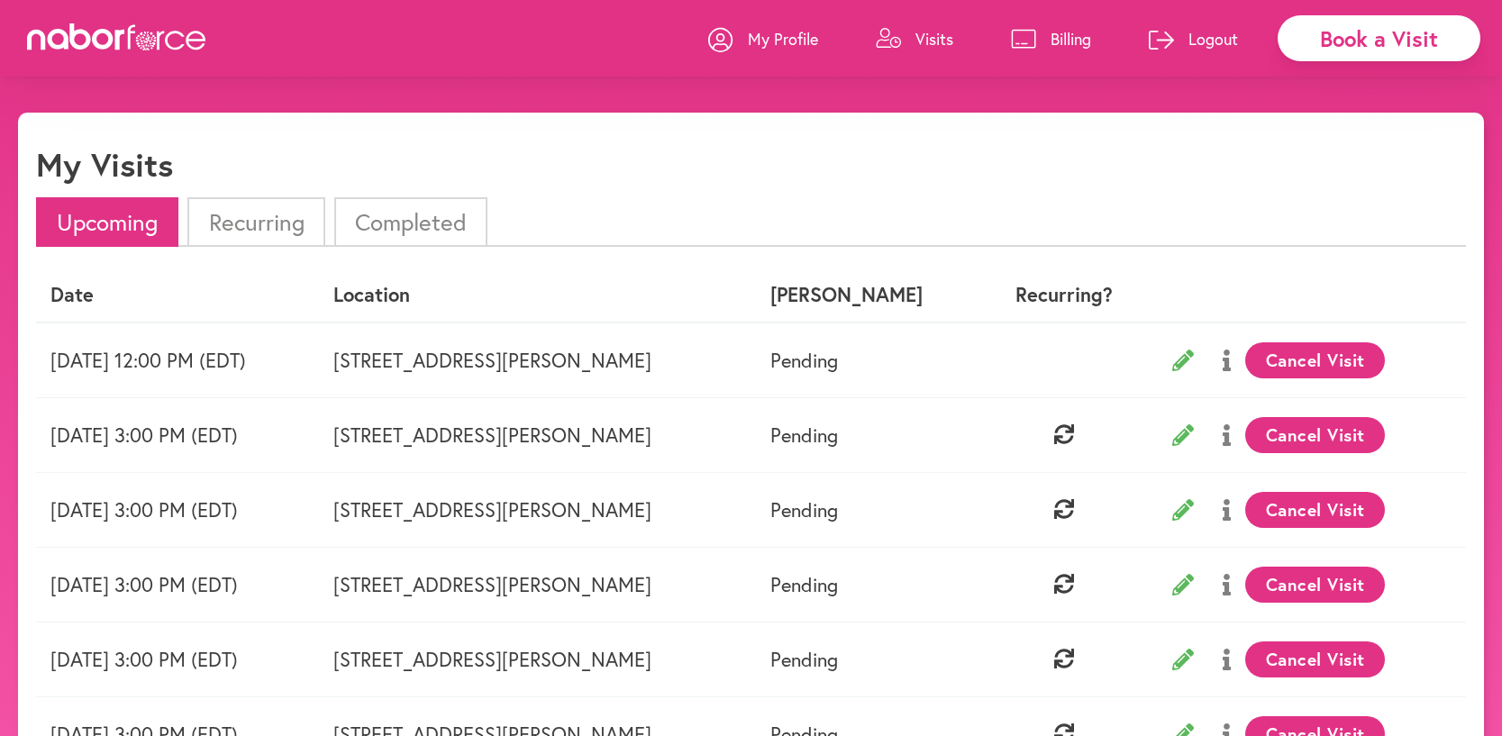
click at [271, 225] on li "Recurring" at bounding box center [255, 222] width 137 height 50
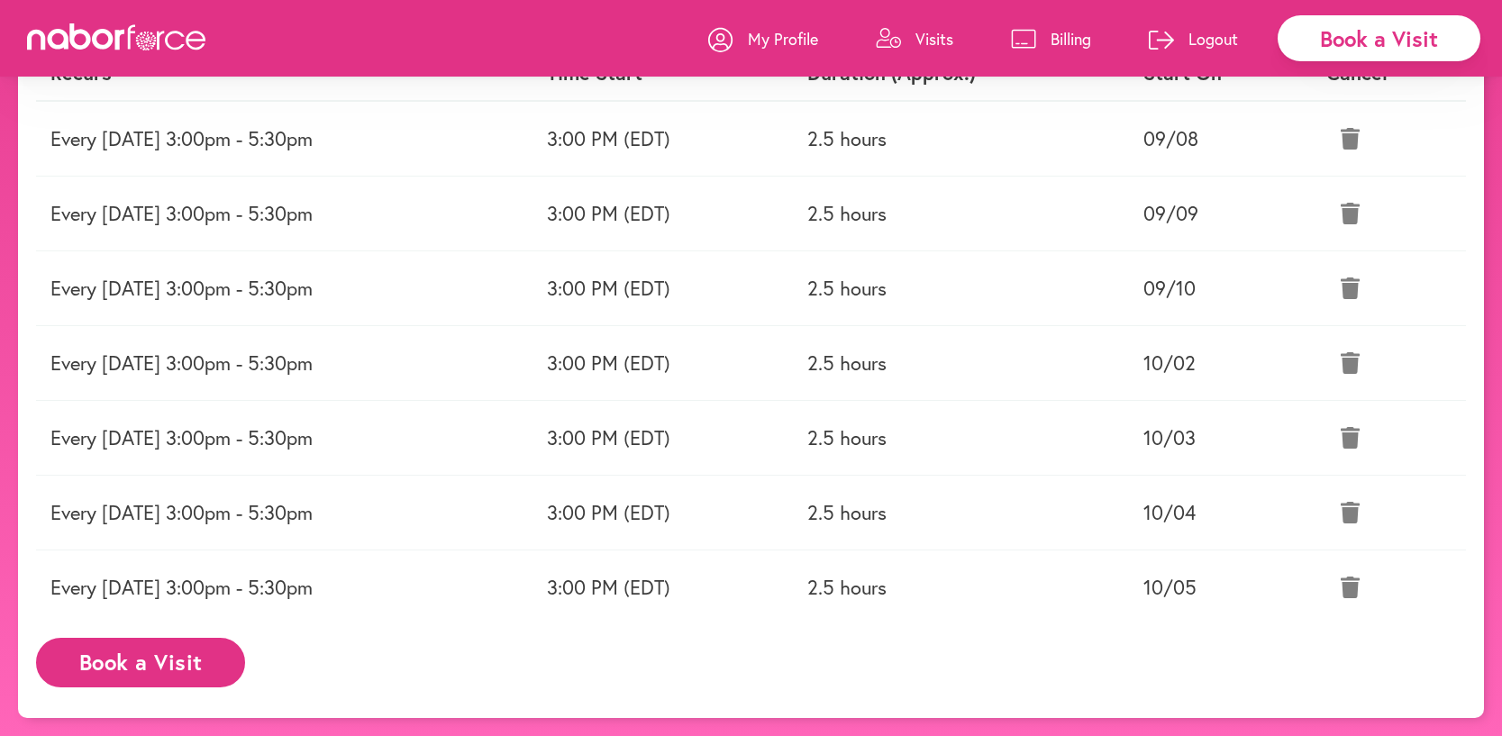
scroll to position [221, 0]
click at [1358, 513] on icon at bounding box center [1350, 514] width 19 height 22
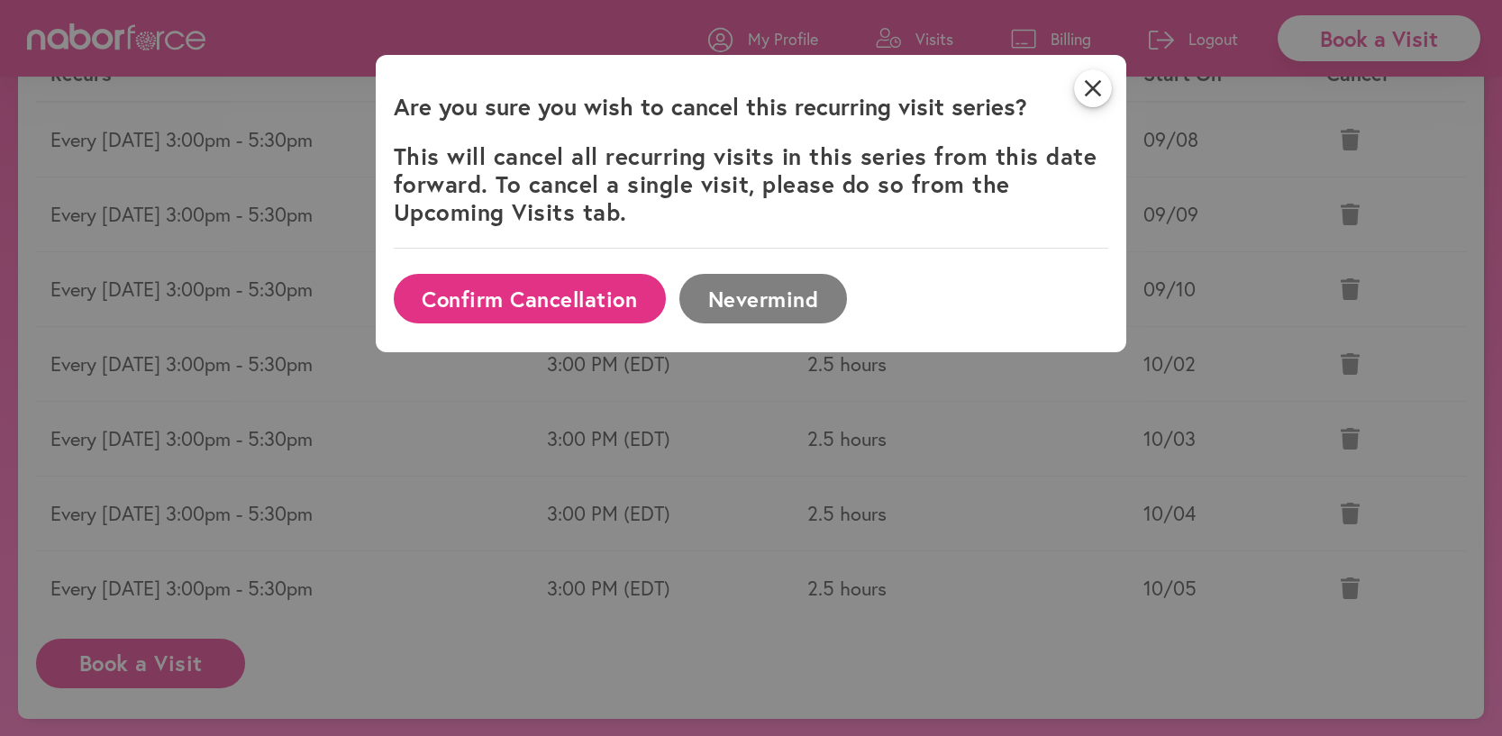
click at [554, 309] on button "Confirm Cancellation" at bounding box center [530, 299] width 272 height 50
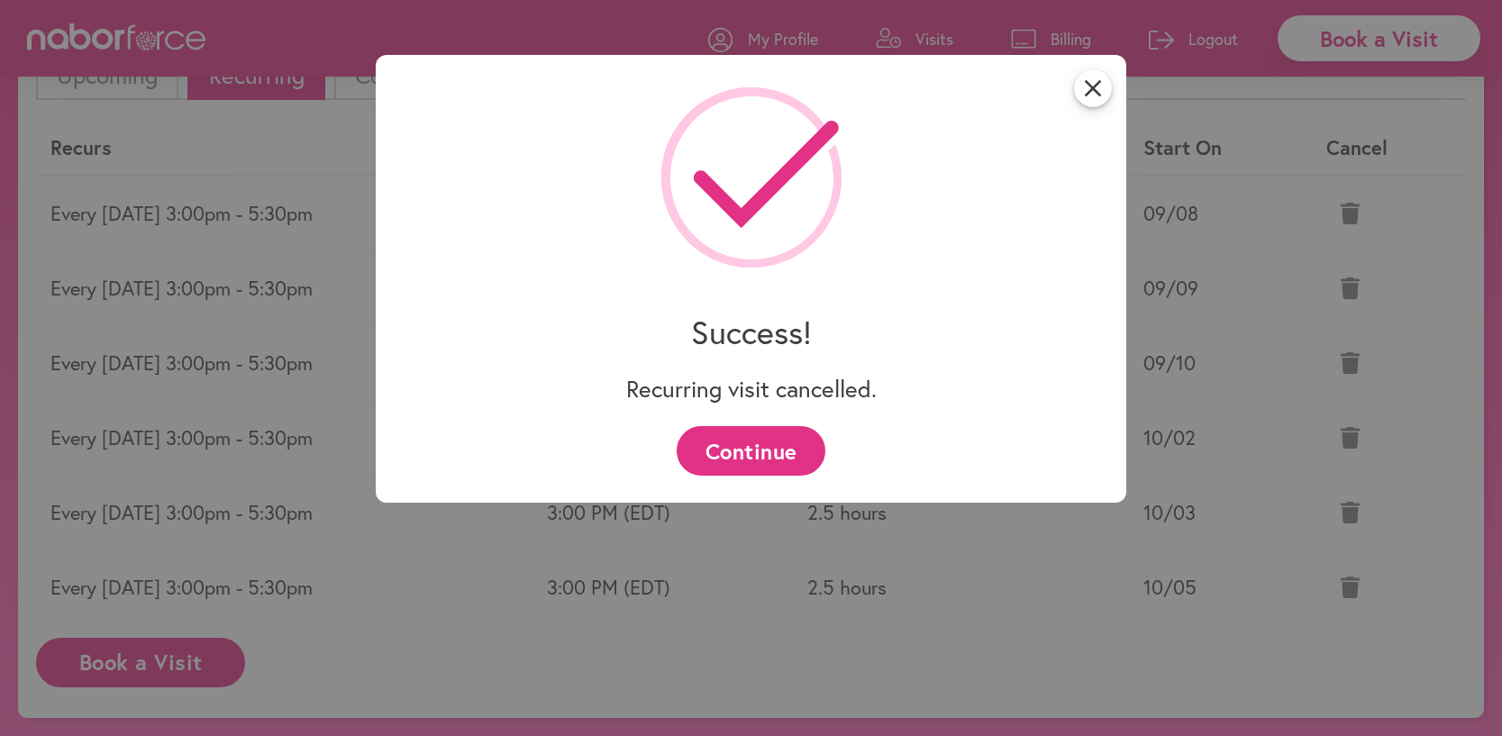
scroll to position [146, 0]
drag, startPoint x: 771, startPoint y: 454, endPoint x: 988, endPoint y: 506, distance: 223.3
click at [771, 454] on button "Continue" at bounding box center [751, 451] width 149 height 50
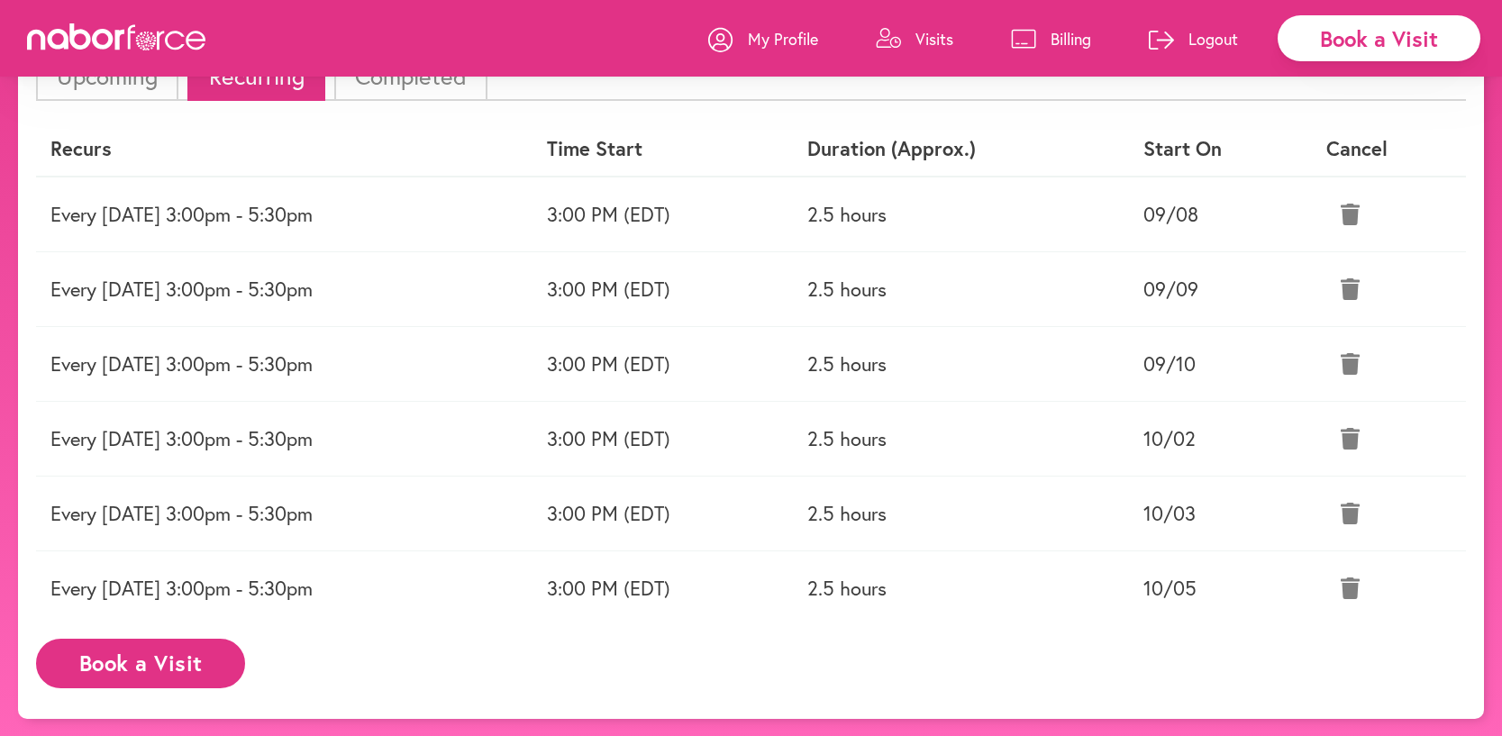
click at [1354, 587] on icon at bounding box center [1350, 589] width 19 height 22
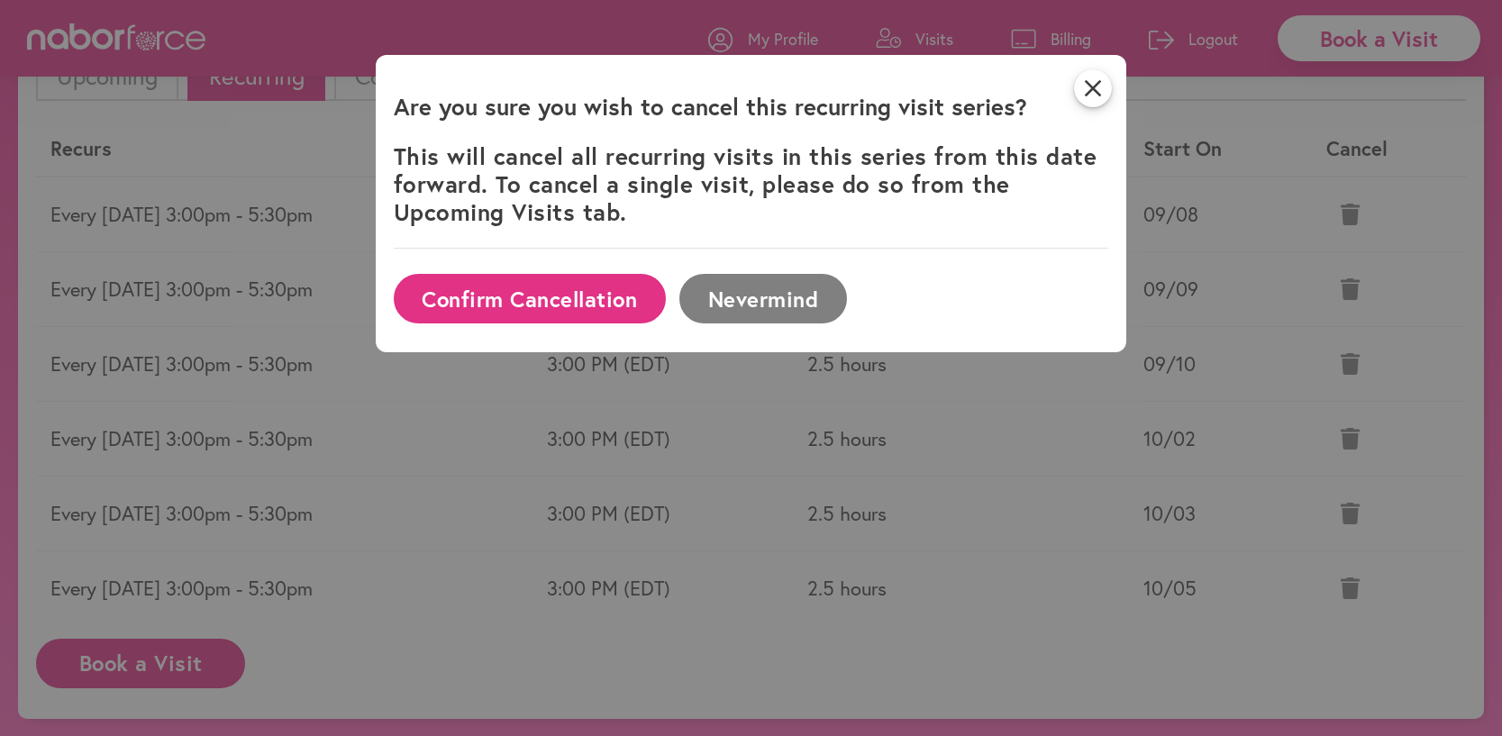
click at [551, 296] on button "Confirm Cancellation" at bounding box center [530, 299] width 272 height 50
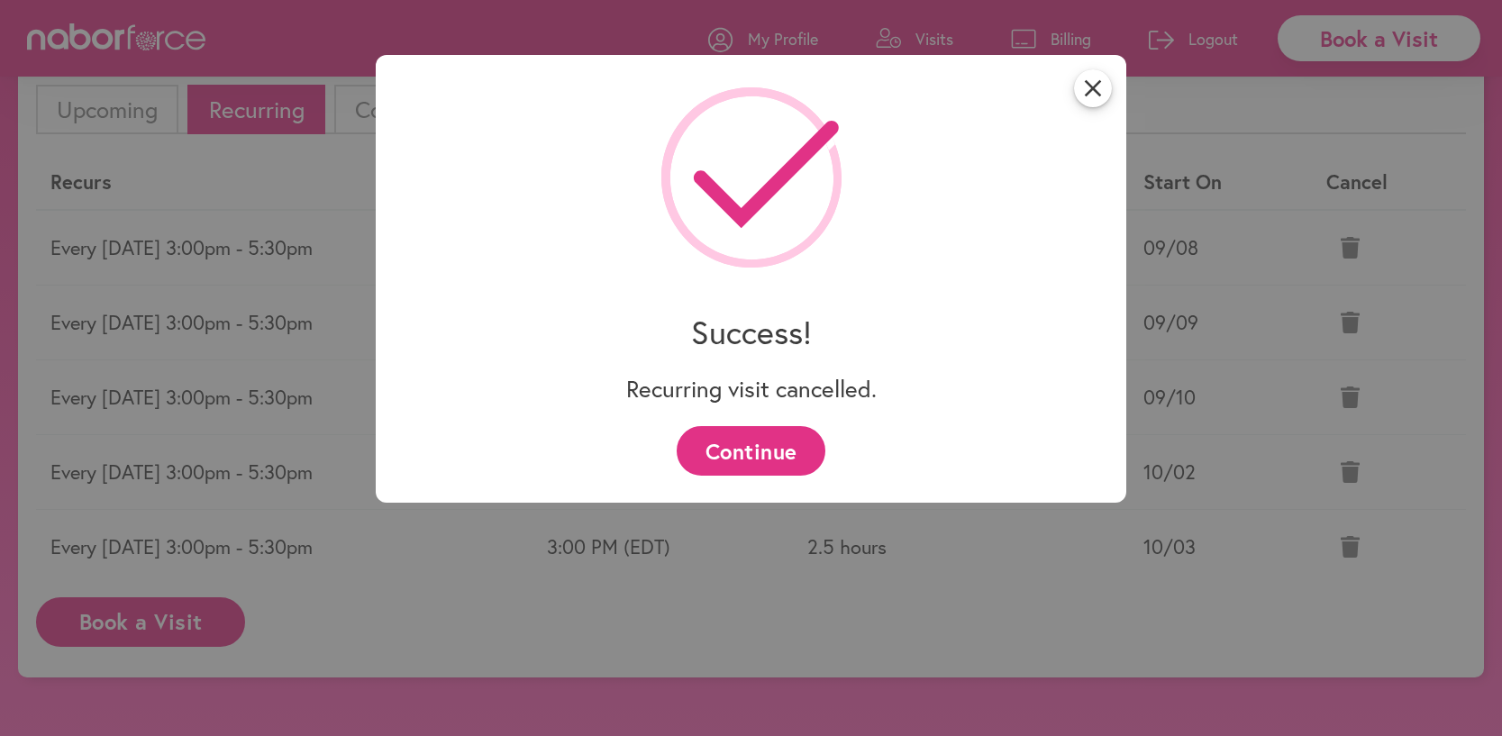
click at [730, 439] on button "Continue" at bounding box center [751, 451] width 149 height 50
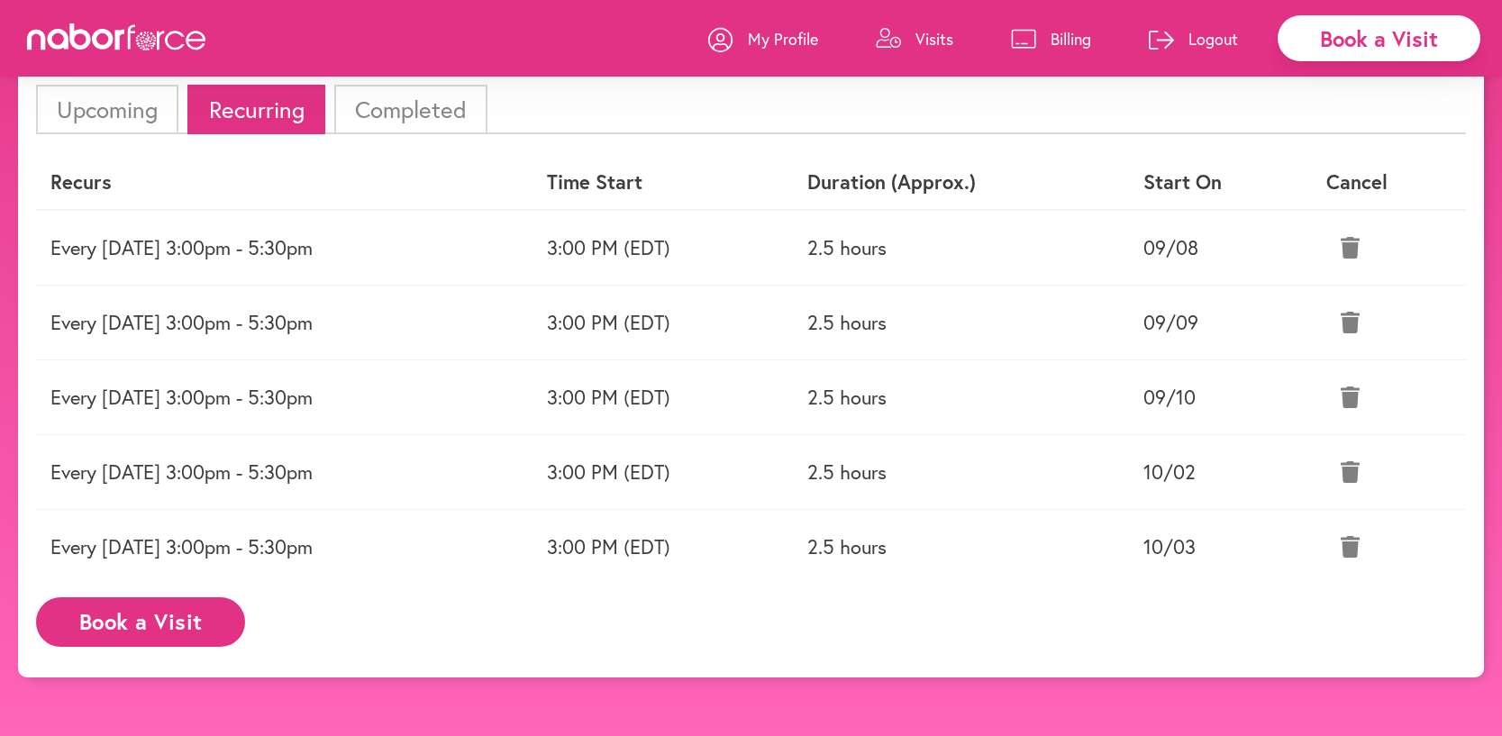
click at [906, 44] on link "Visits" at bounding box center [914, 39] width 77 height 54
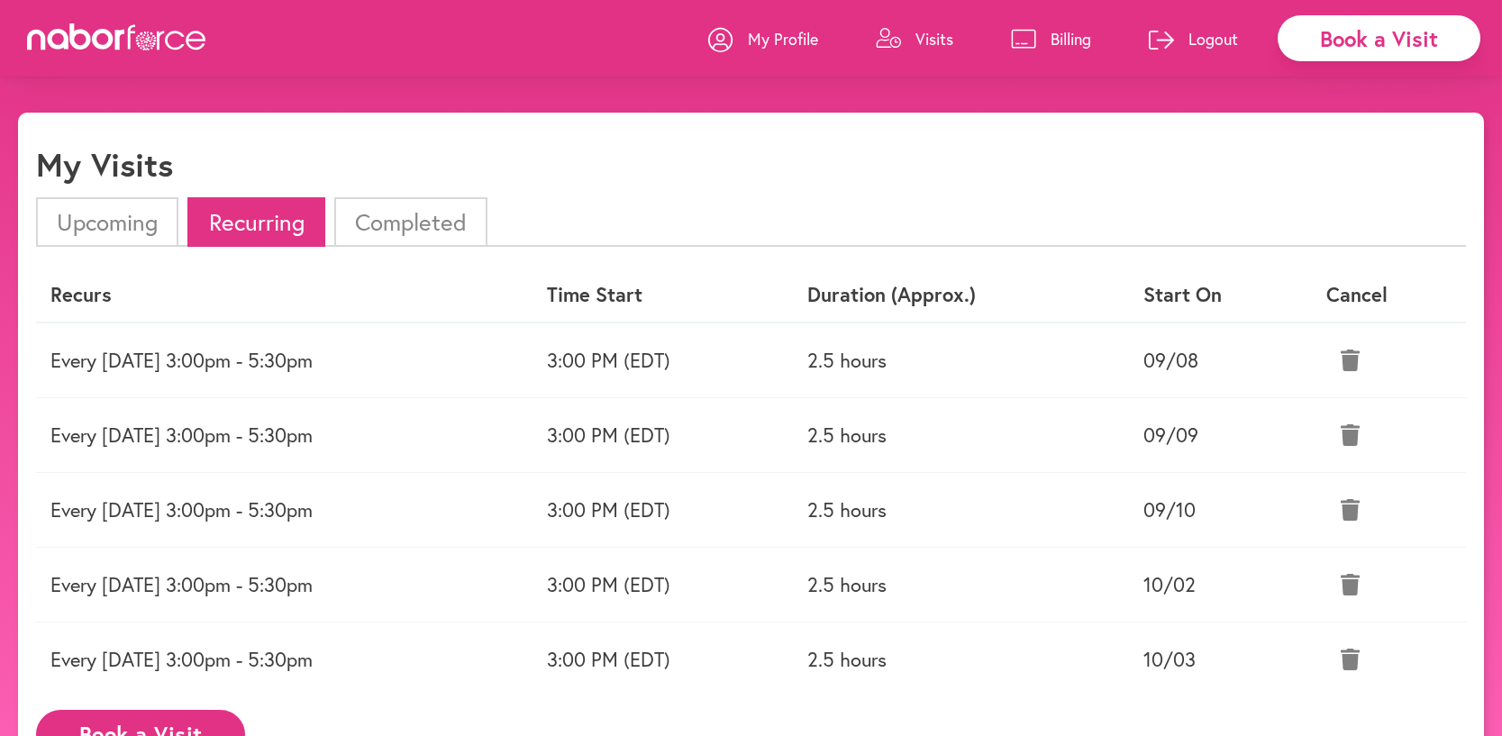
click at [131, 223] on li "Upcoming" at bounding box center [107, 222] width 142 height 50
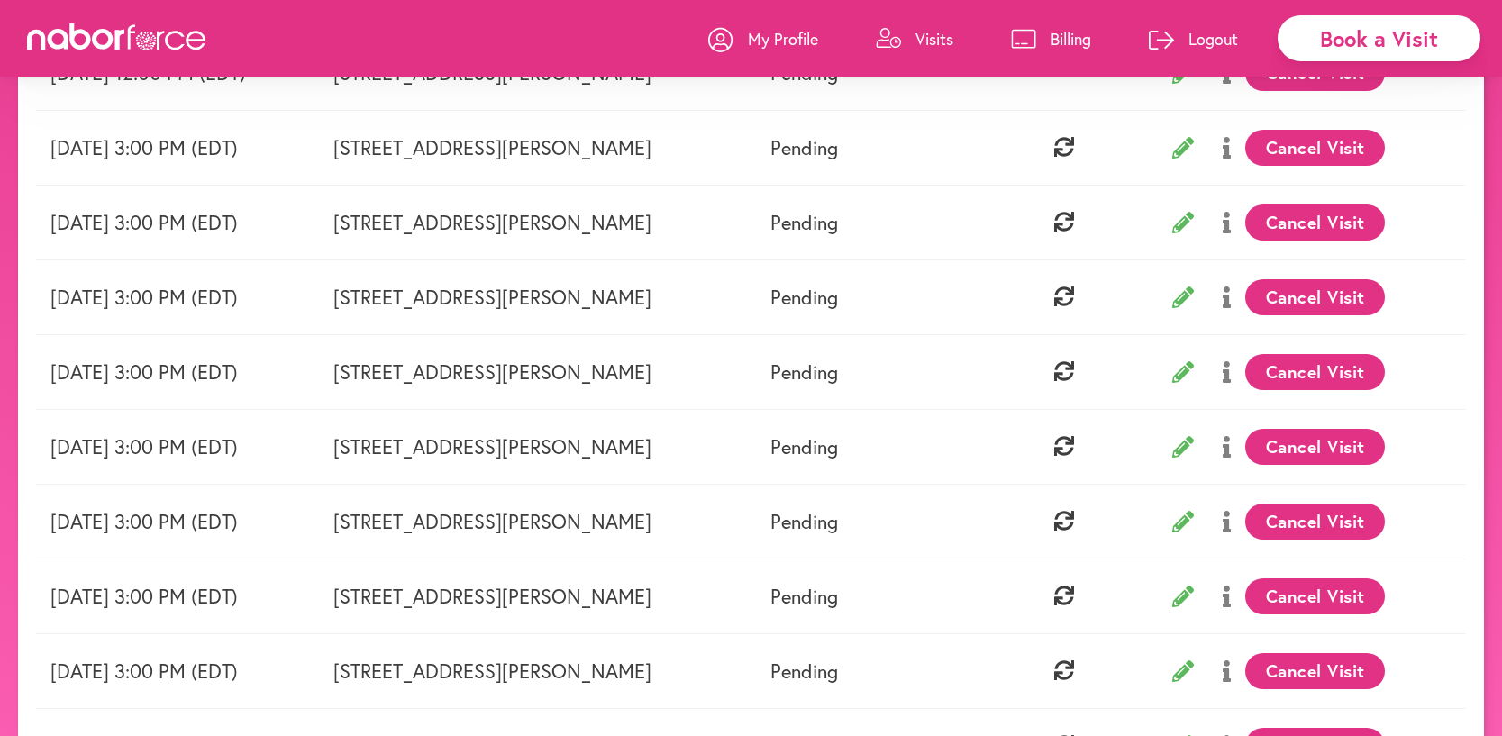
scroll to position [288, 0]
click at [1340, 41] on div "Book a Visit" at bounding box center [1379, 38] width 203 height 46
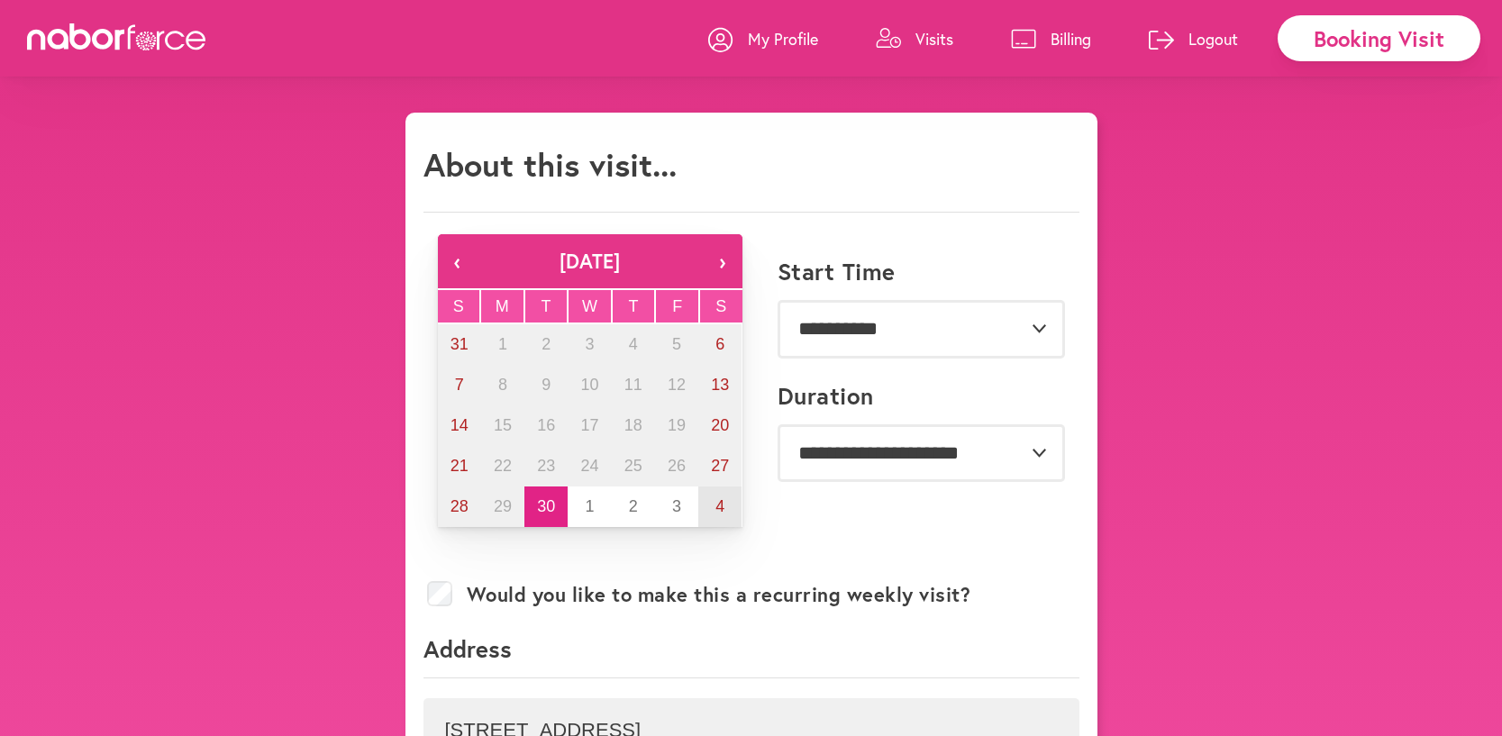
click at [718, 506] on abbr "4" at bounding box center [719, 506] width 9 height 18
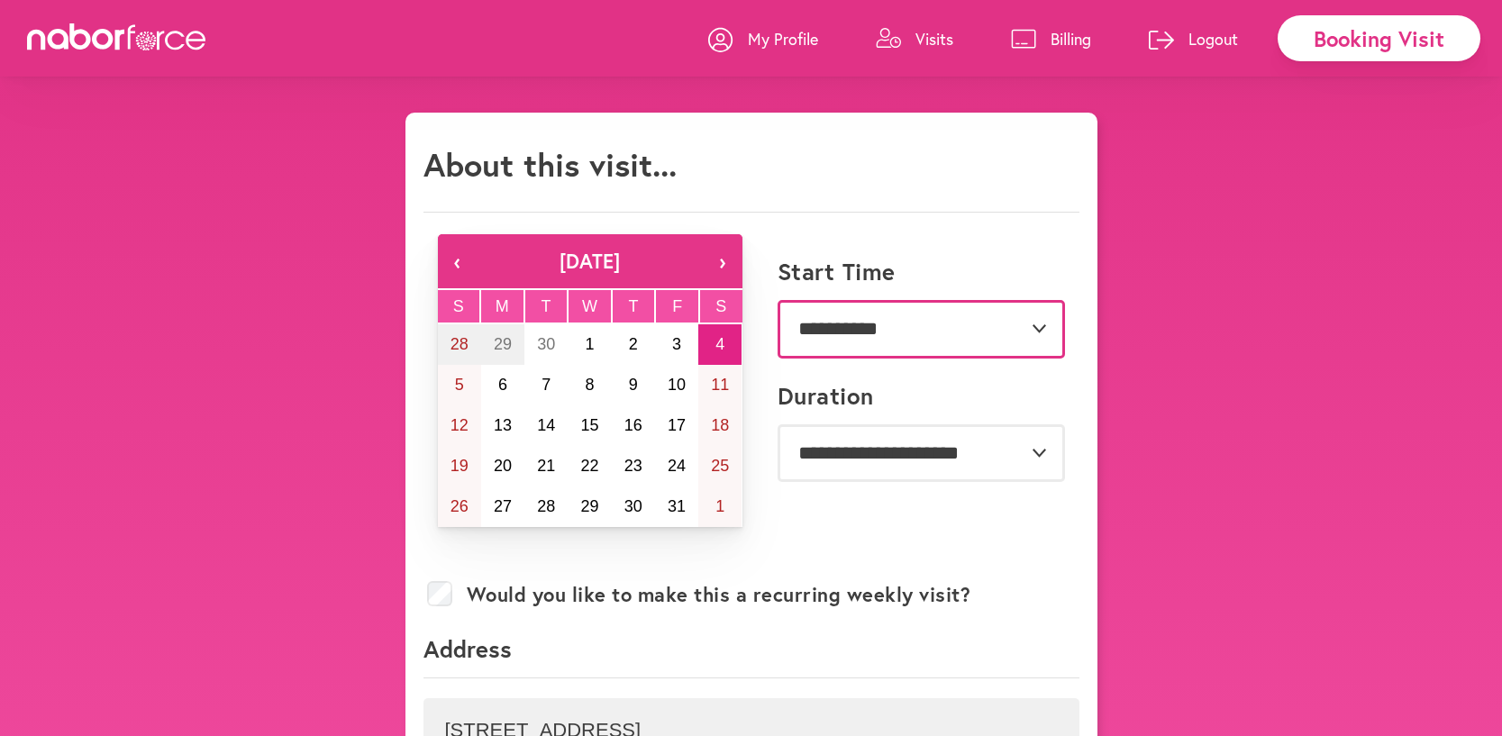
select select "*******"
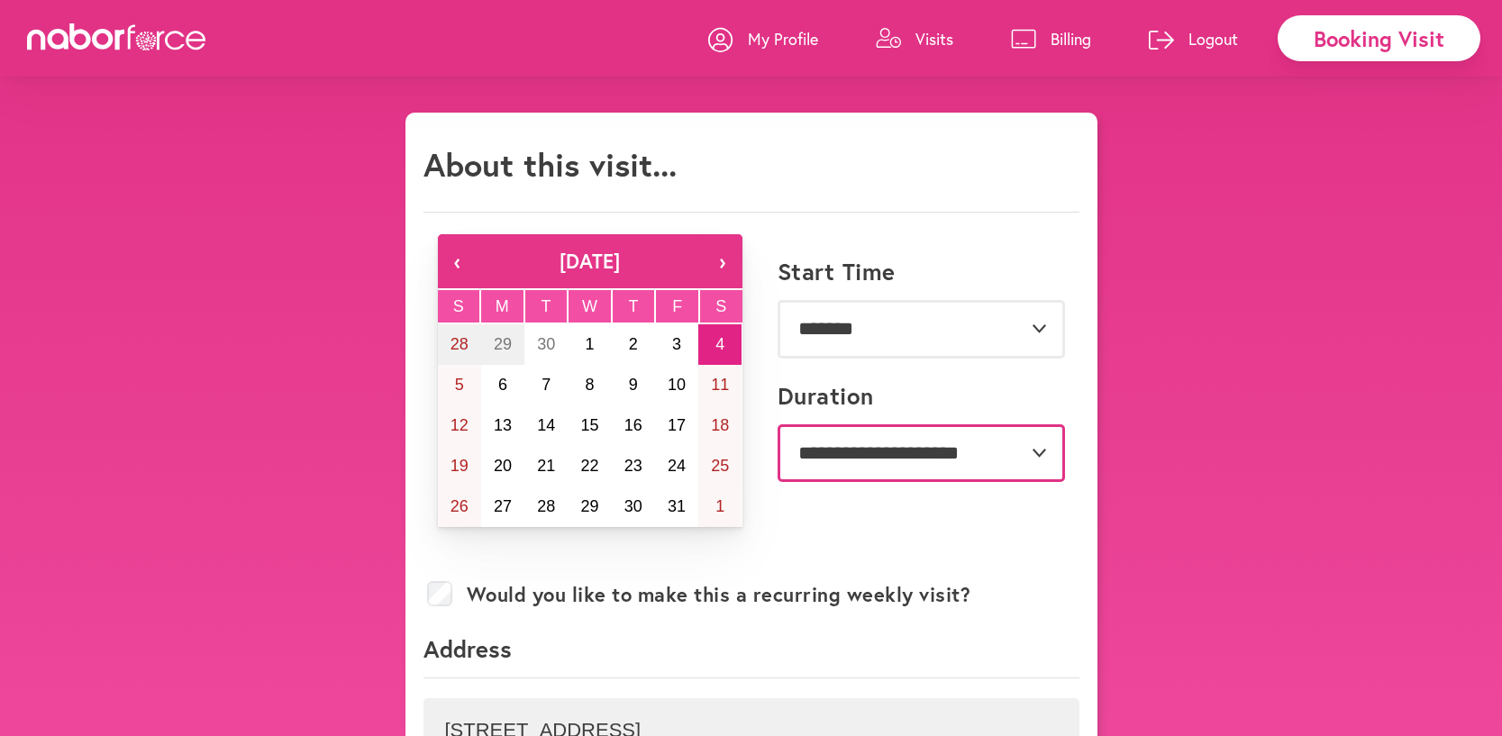
select select "***"
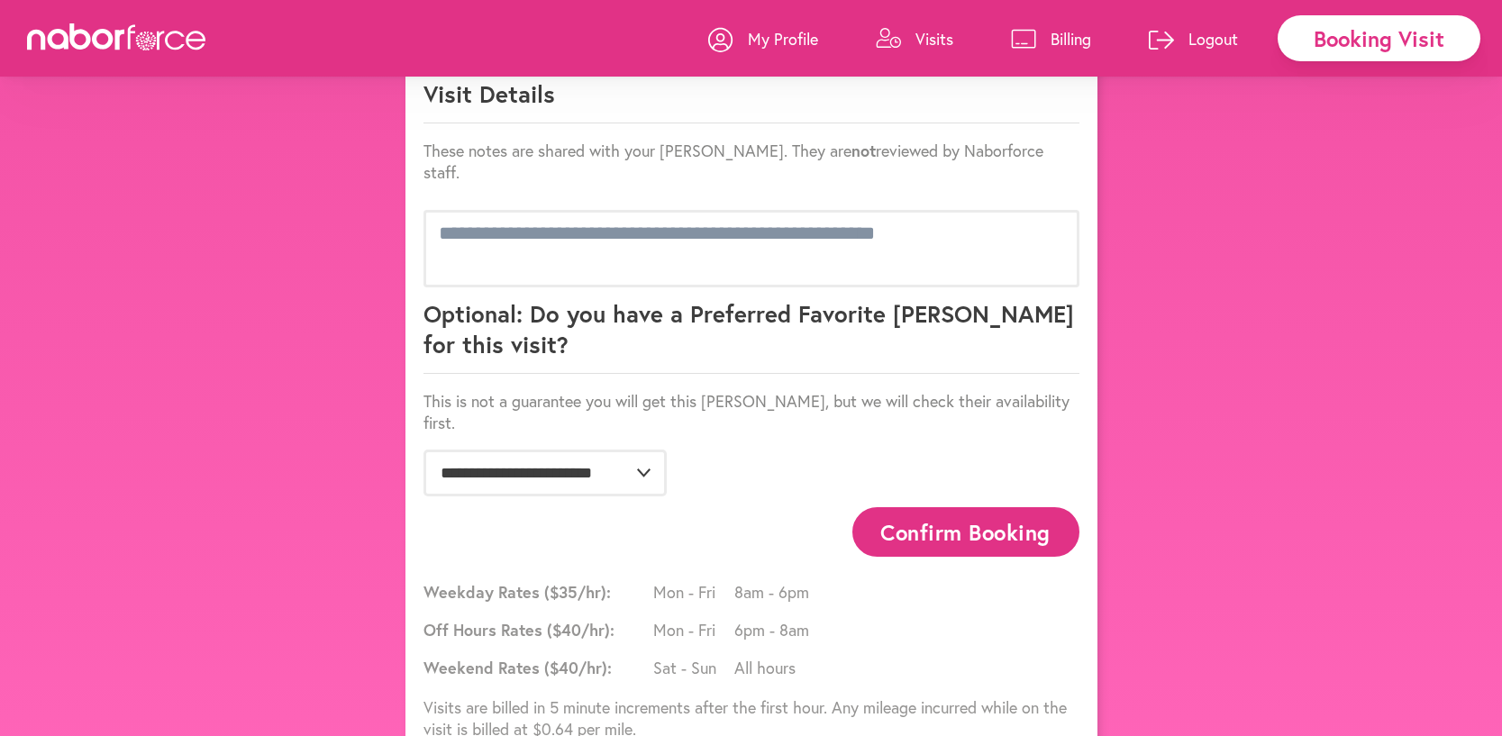
scroll to position [1160, 0]
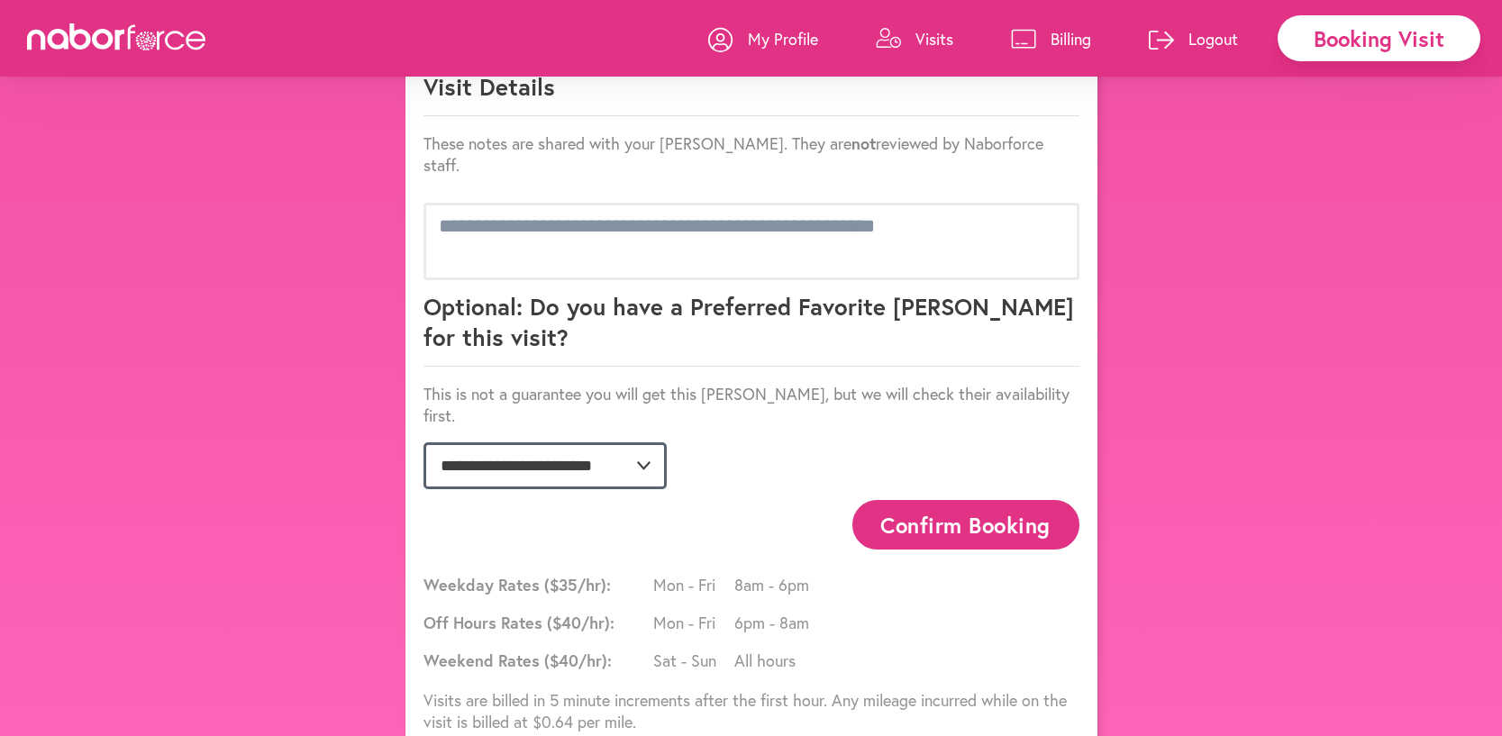
select select "**********"
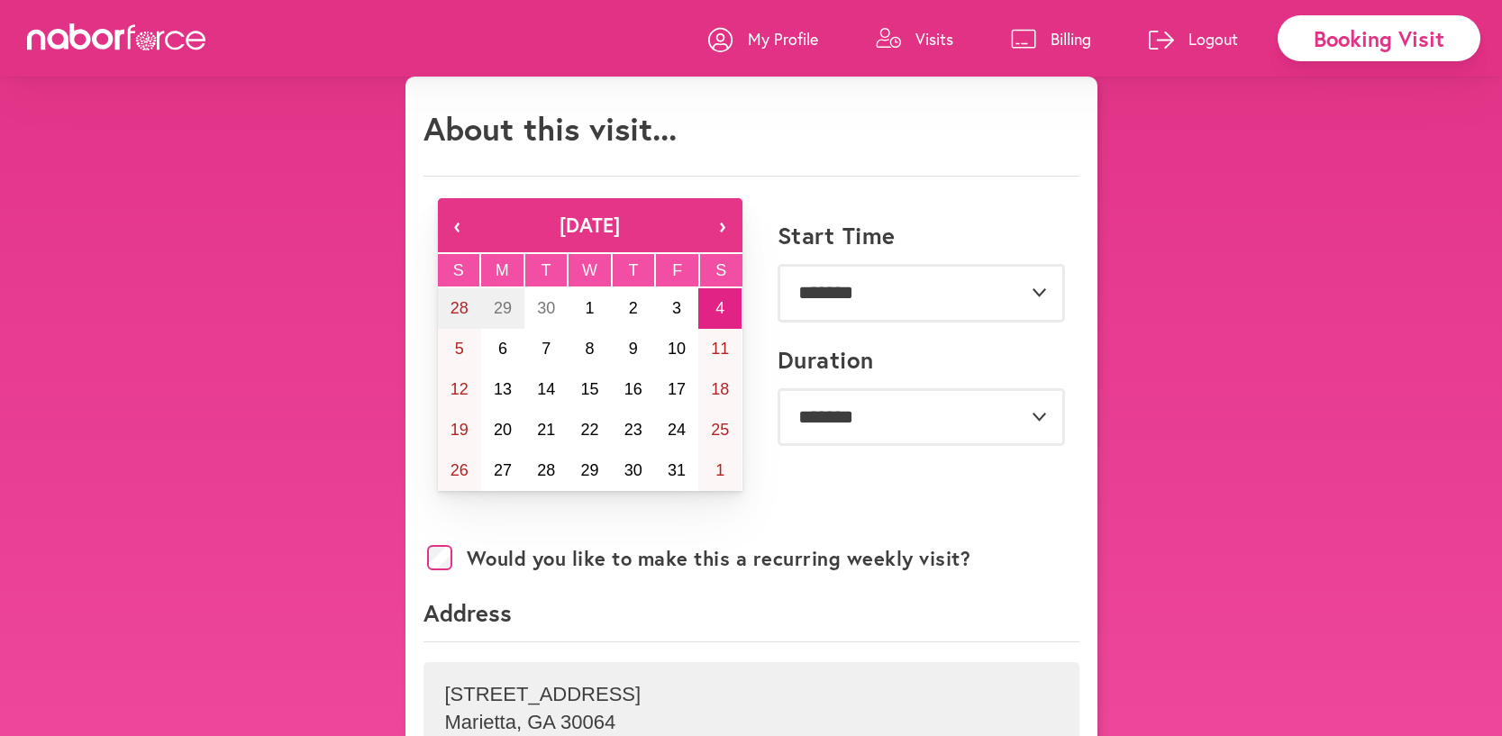
scroll to position [33, 0]
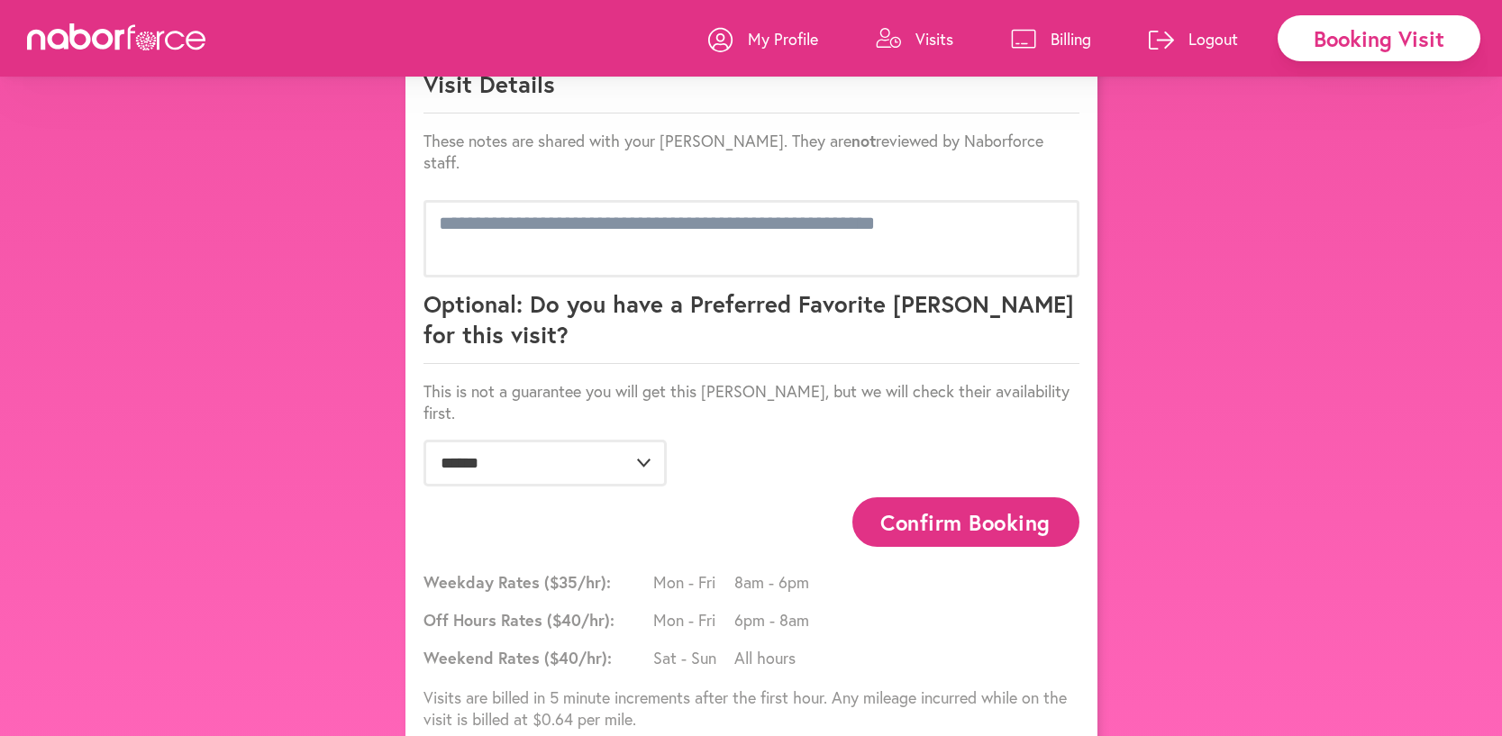
click at [957, 497] on button "Confirm Booking" at bounding box center [965, 522] width 227 height 50
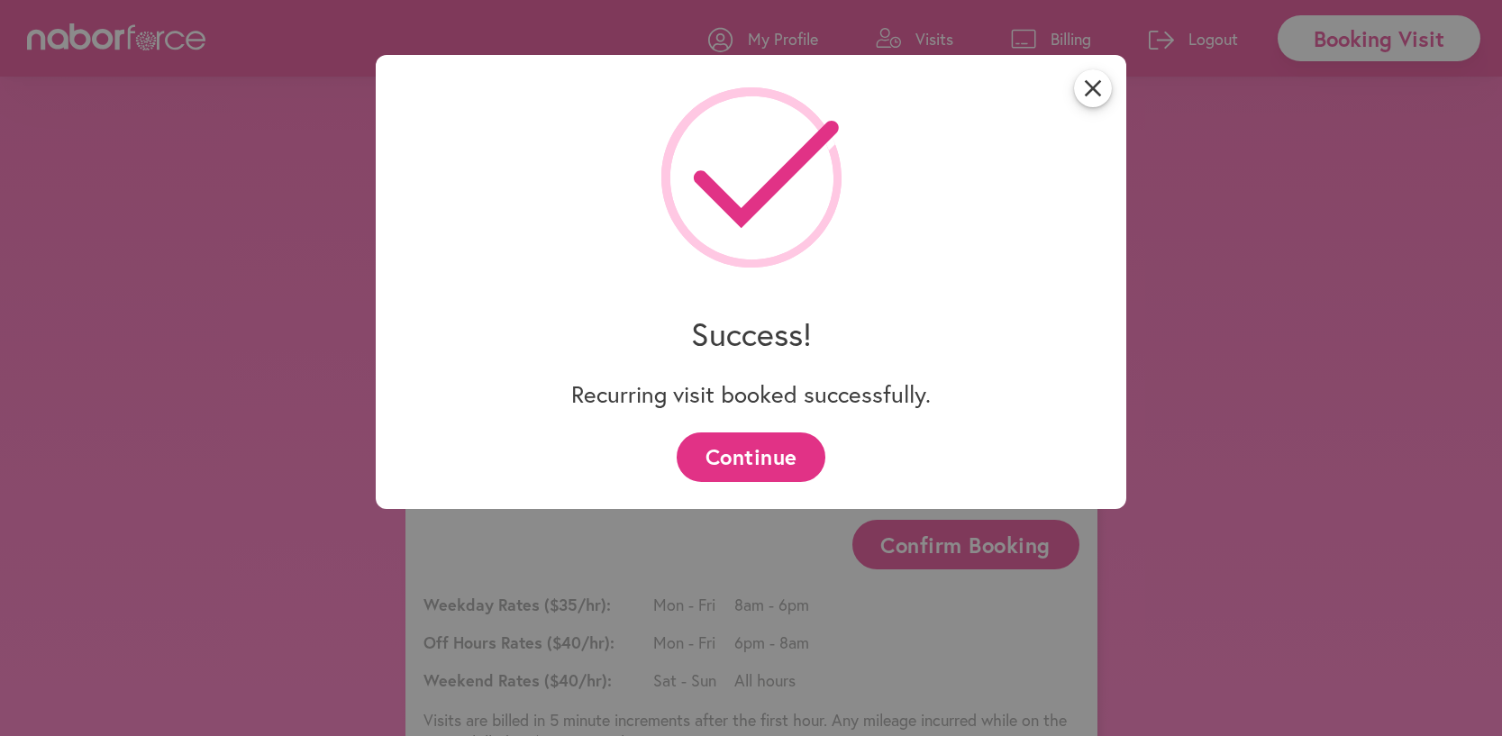
click at [756, 466] on button "Continue" at bounding box center [751, 457] width 149 height 50
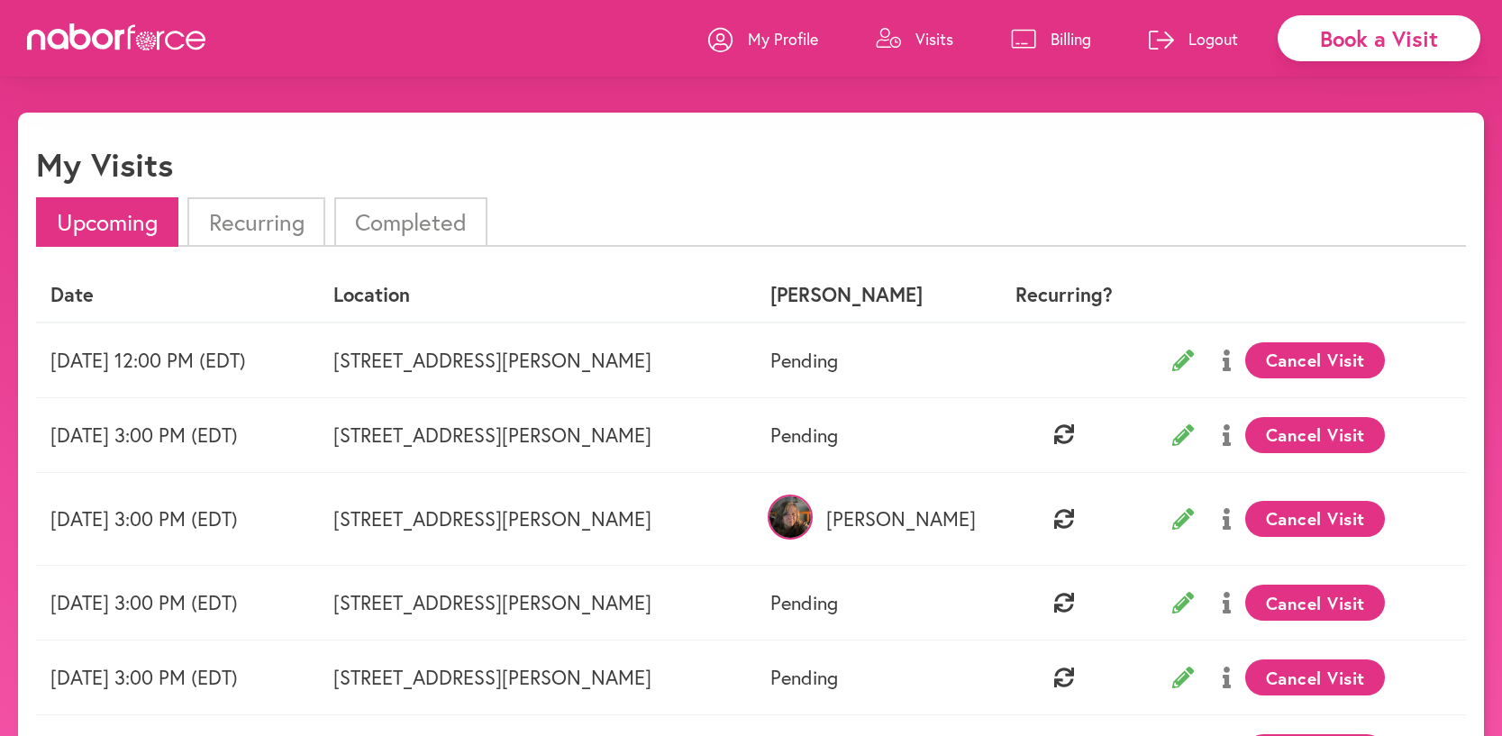
click at [915, 37] on p "Visits" at bounding box center [934, 39] width 38 height 22
click at [1358, 29] on div "Book a Visit" at bounding box center [1379, 38] width 203 height 46
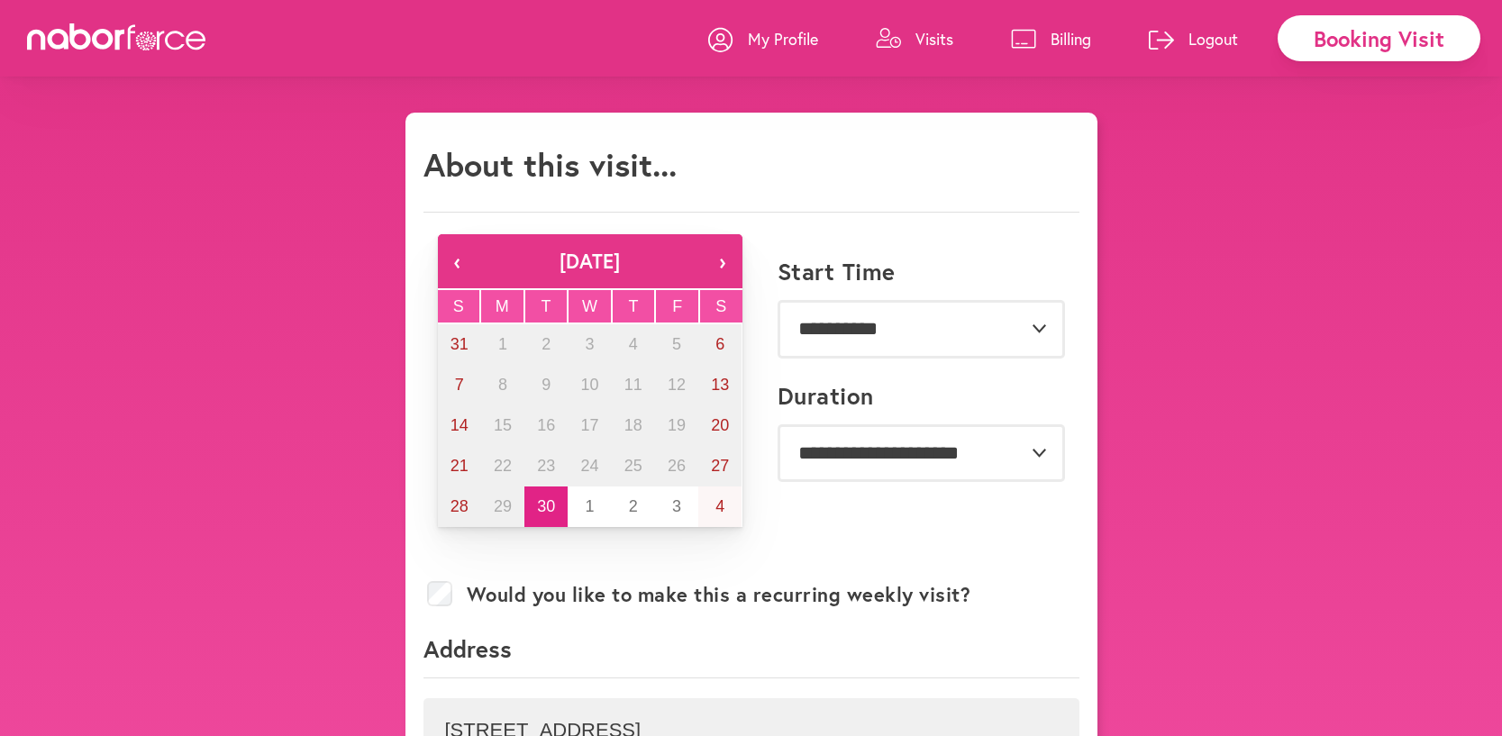
click at [720, 255] on button "›" at bounding box center [723, 261] width 40 height 54
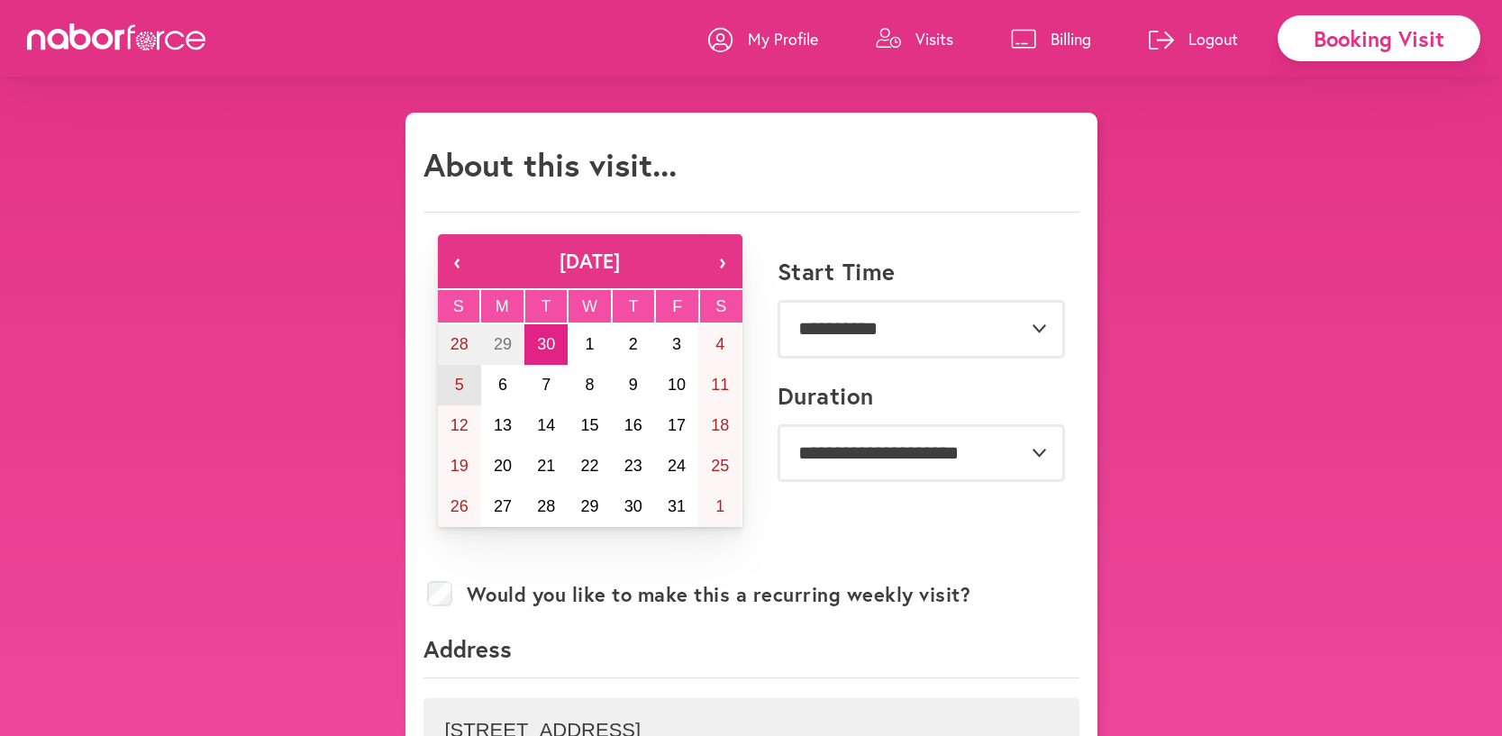
click at [459, 384] on abbr "5" at bounding box center [459, 385] width 9 height 18
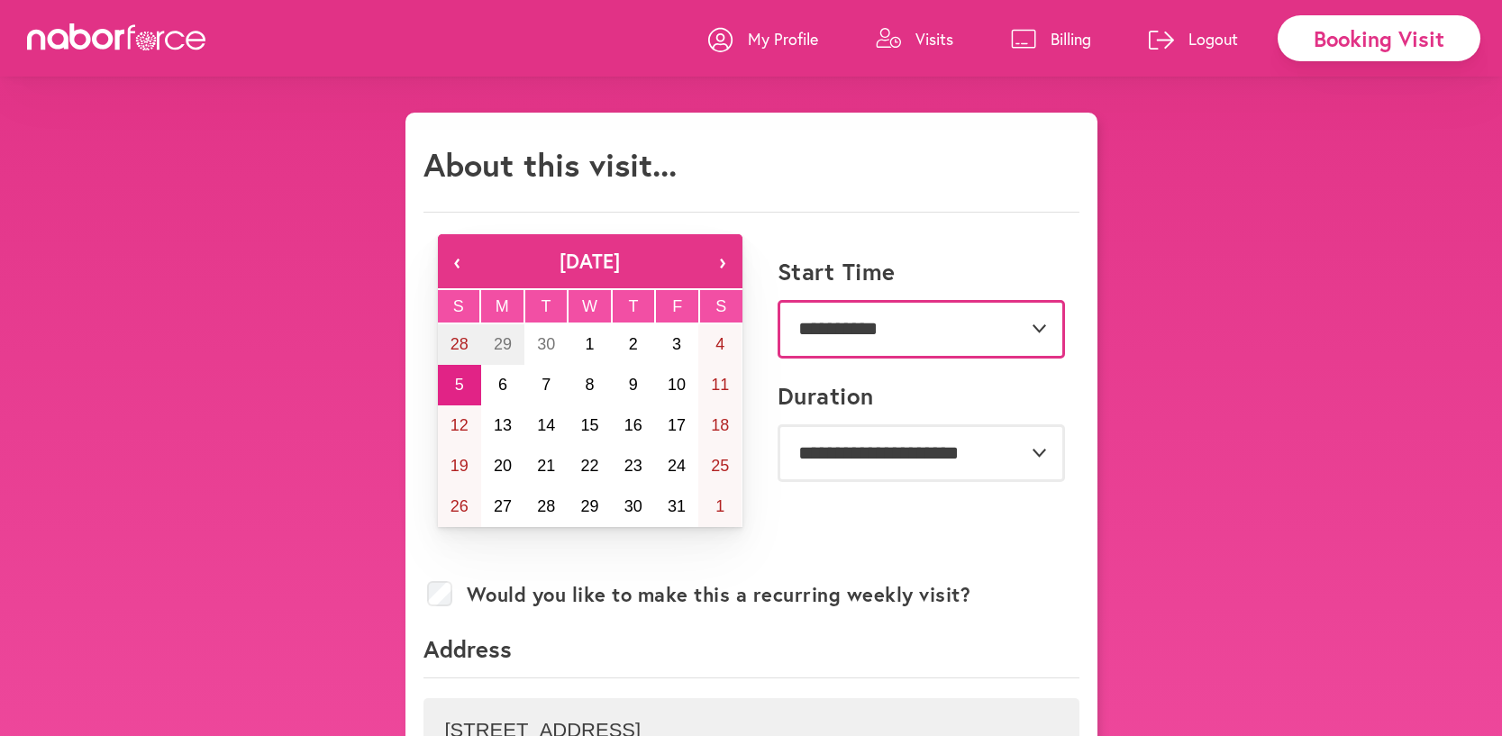
select select "*******"
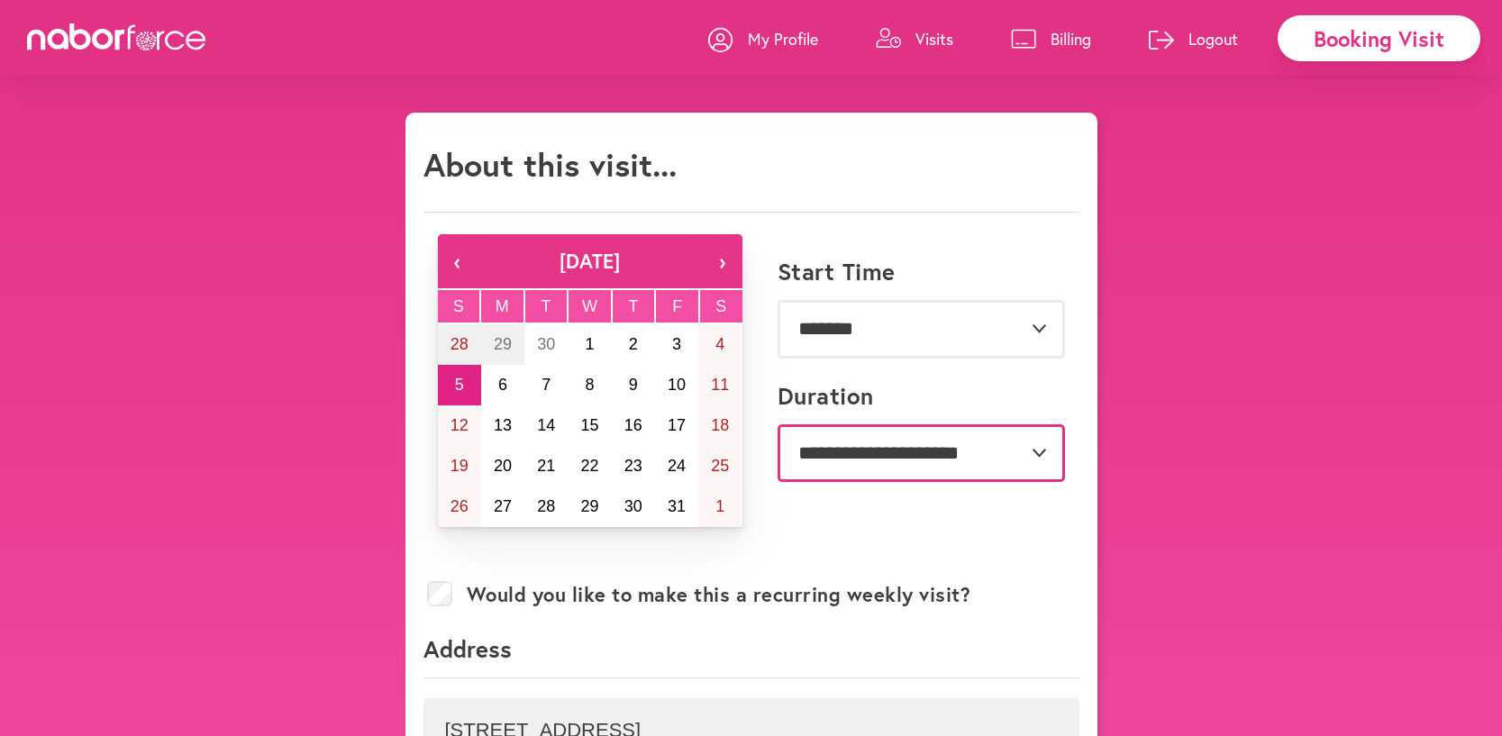
select select "***"
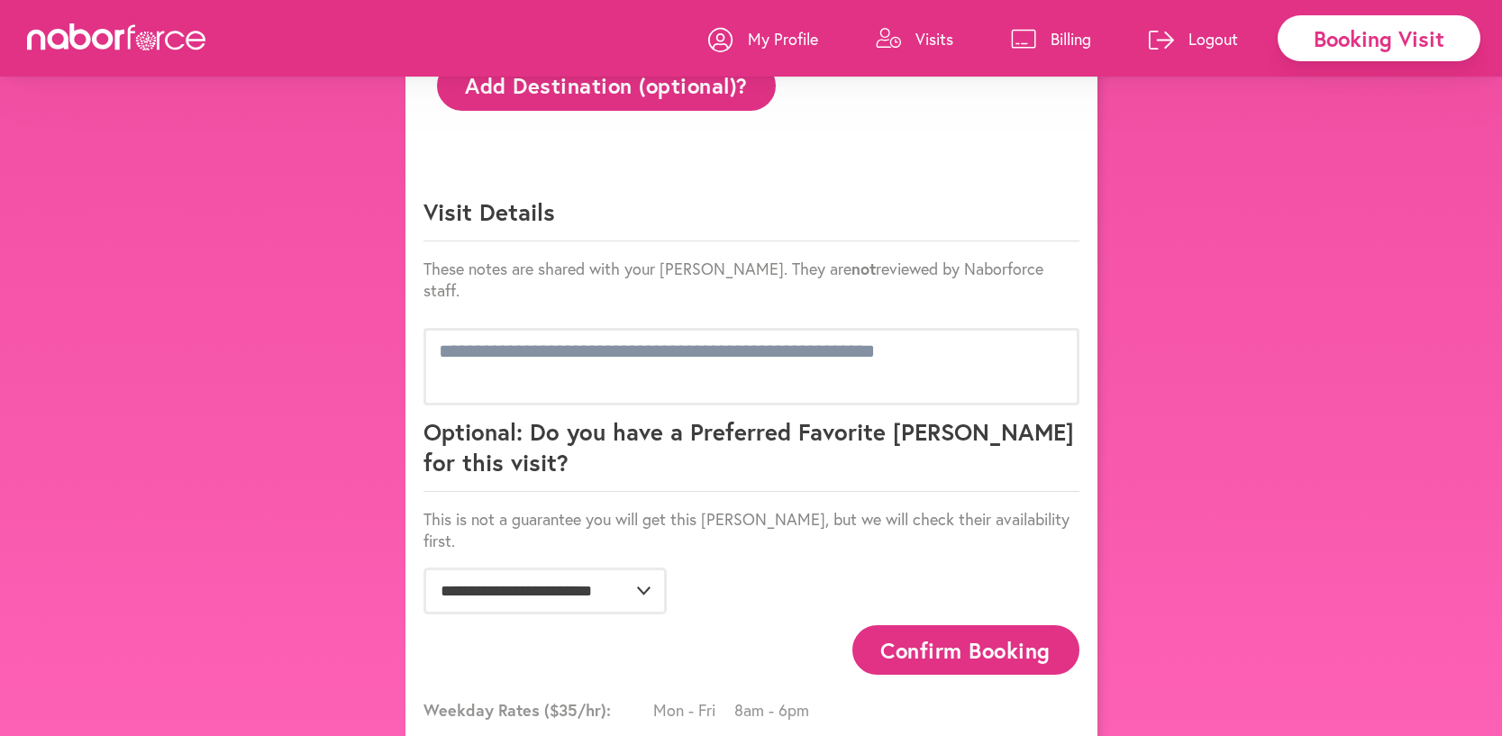
scroll to position [1035, 0]
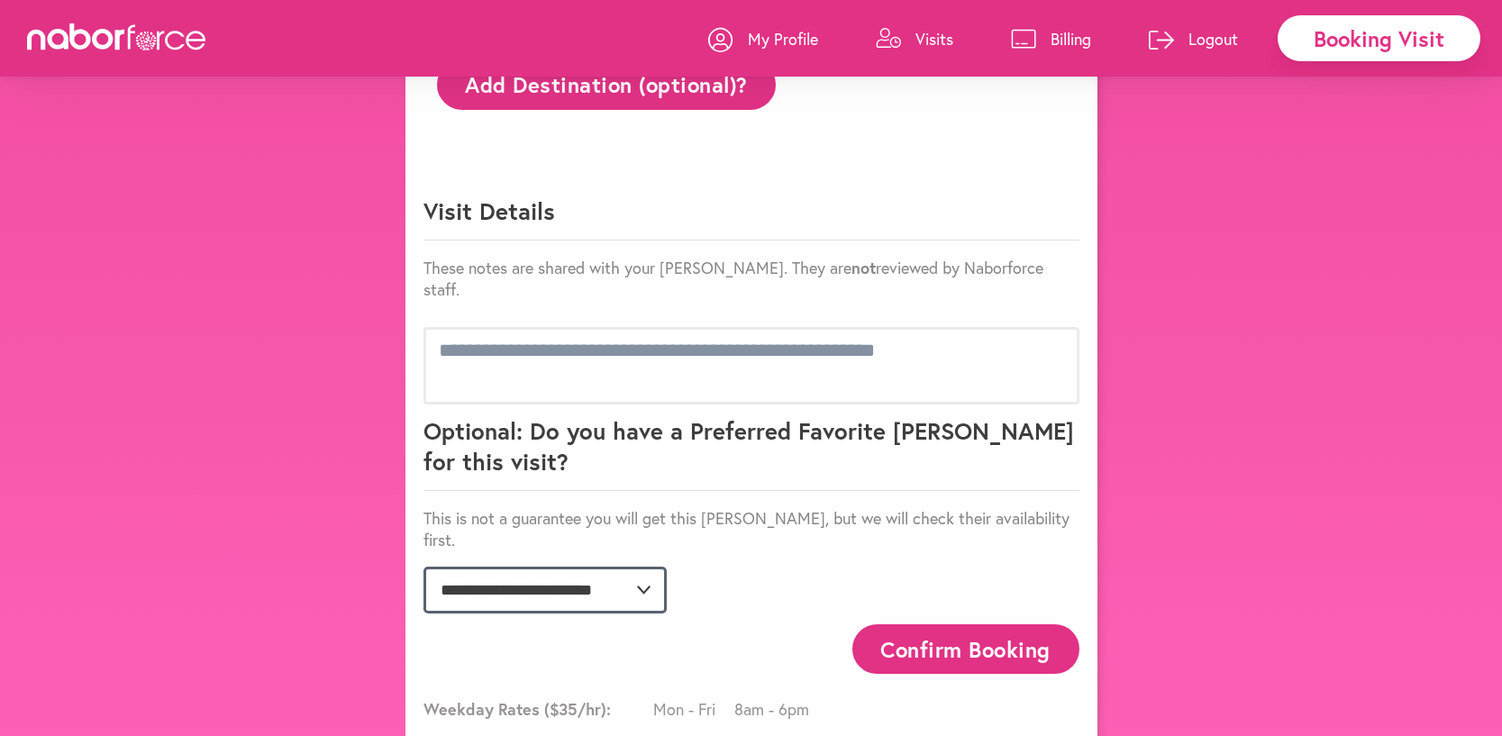
select select "**********"
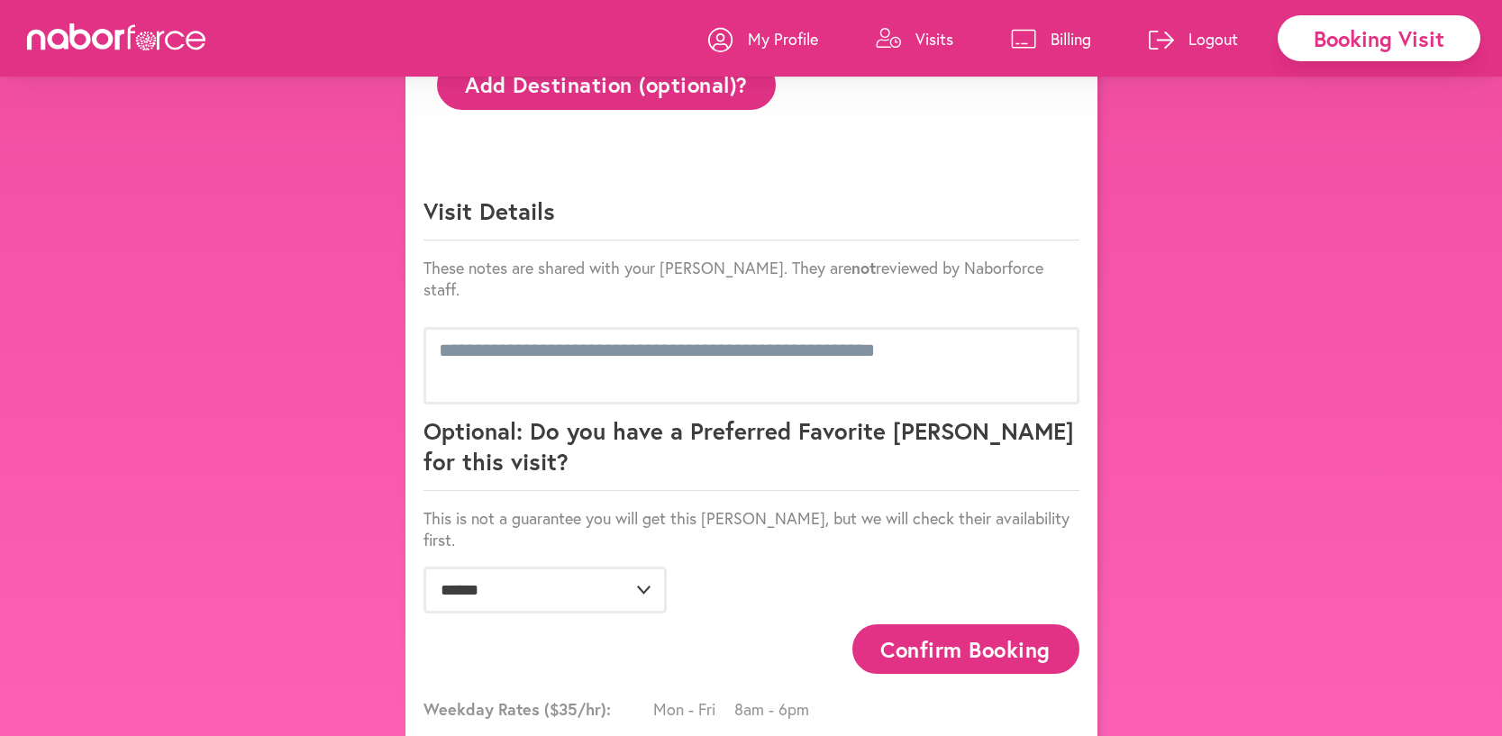
click at [991, 624] on button "Confirm Booking" at bounding box center [965, 649] width 227 height 50
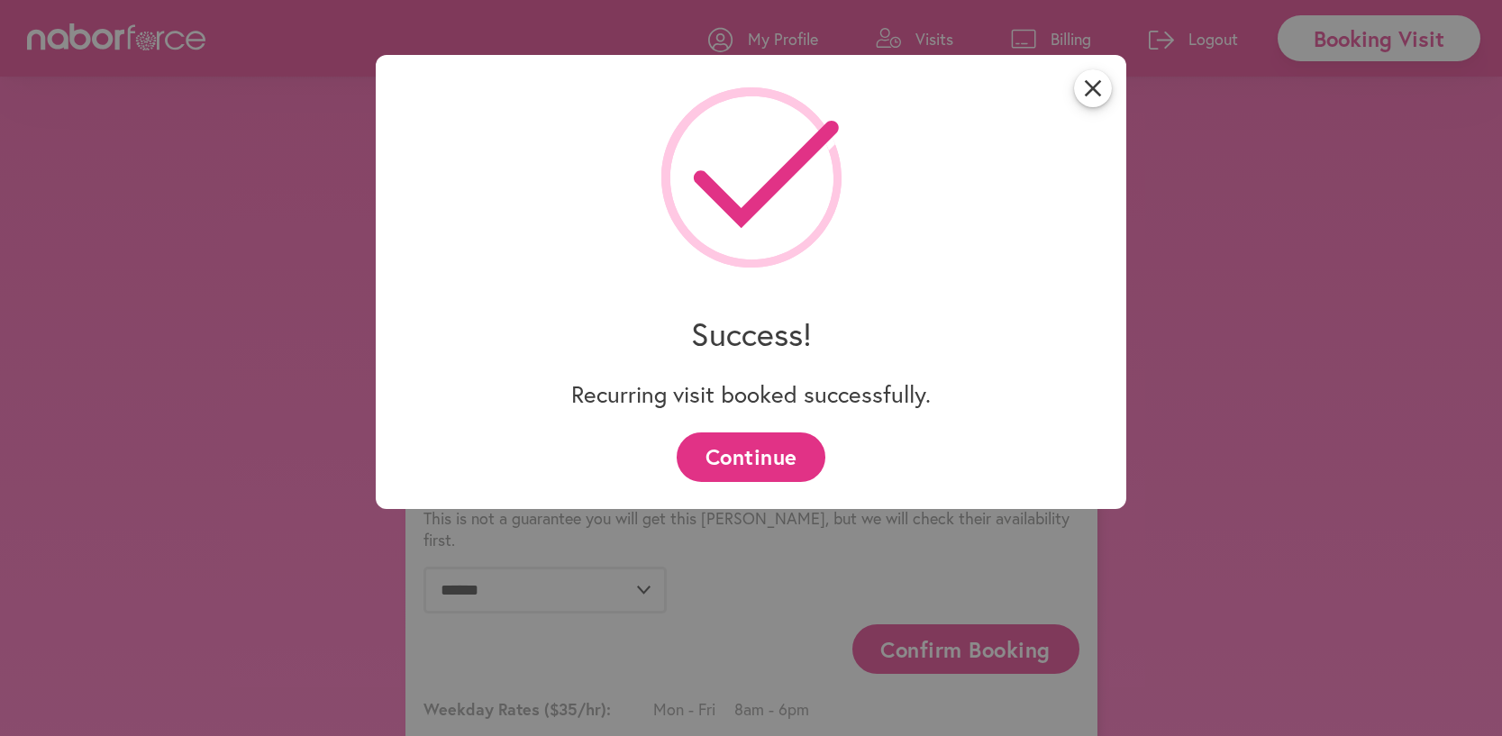
click at [777, 467] on button "Continue" at bounding box center [751, 457] width 149 height 50
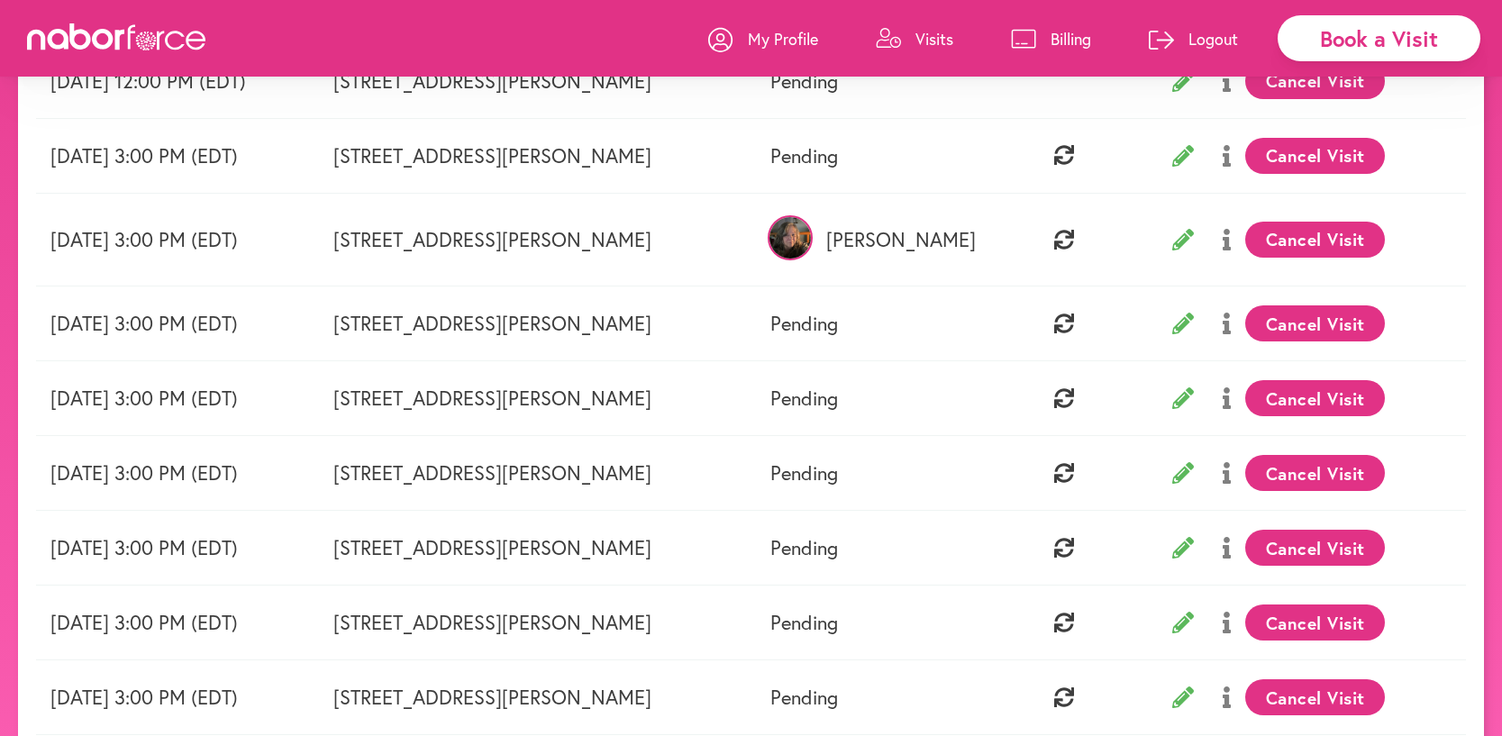
scroll to position [280, 0]
